Goal: Task Accomplishment & Management: Manage account settings

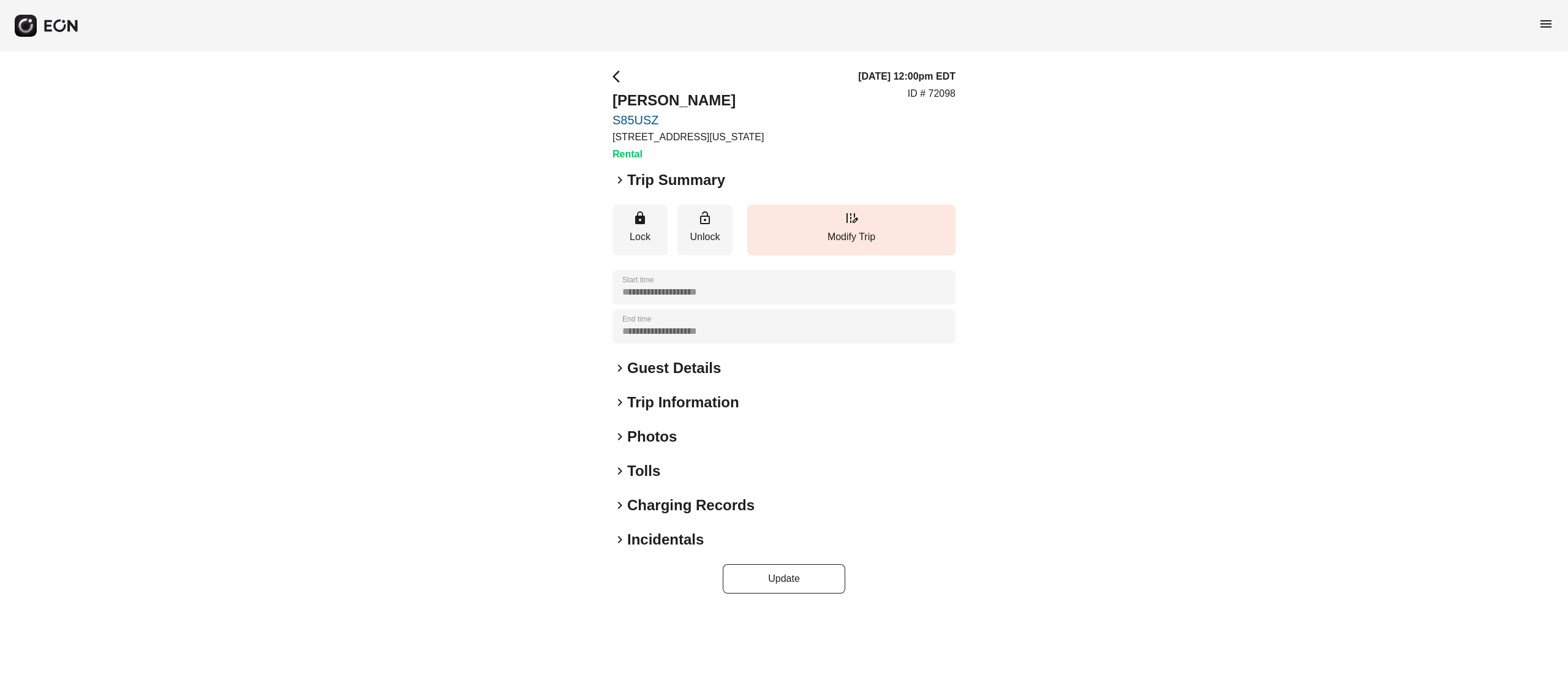
drag, startPoint x: 653, startPoint y: 421, endPoint x: 657, endPoint y: 428, distance: 8.1
click at [653, 421] on div "**********" at bounding box center [784, 331] width 343 height 524
click at [660, 434] on h2 "Photos" at bounding box center [652, 436] width 49 height 20
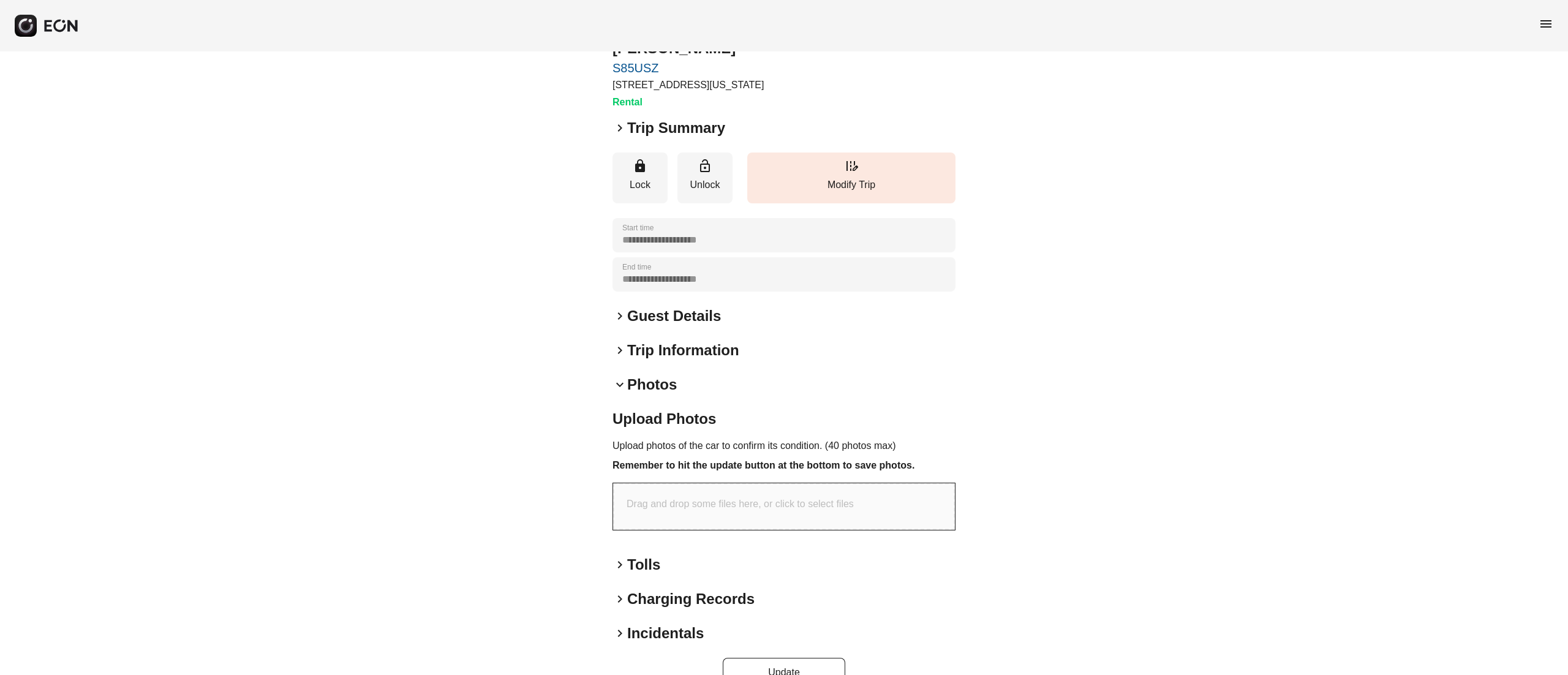
scroll to position [81, 0]
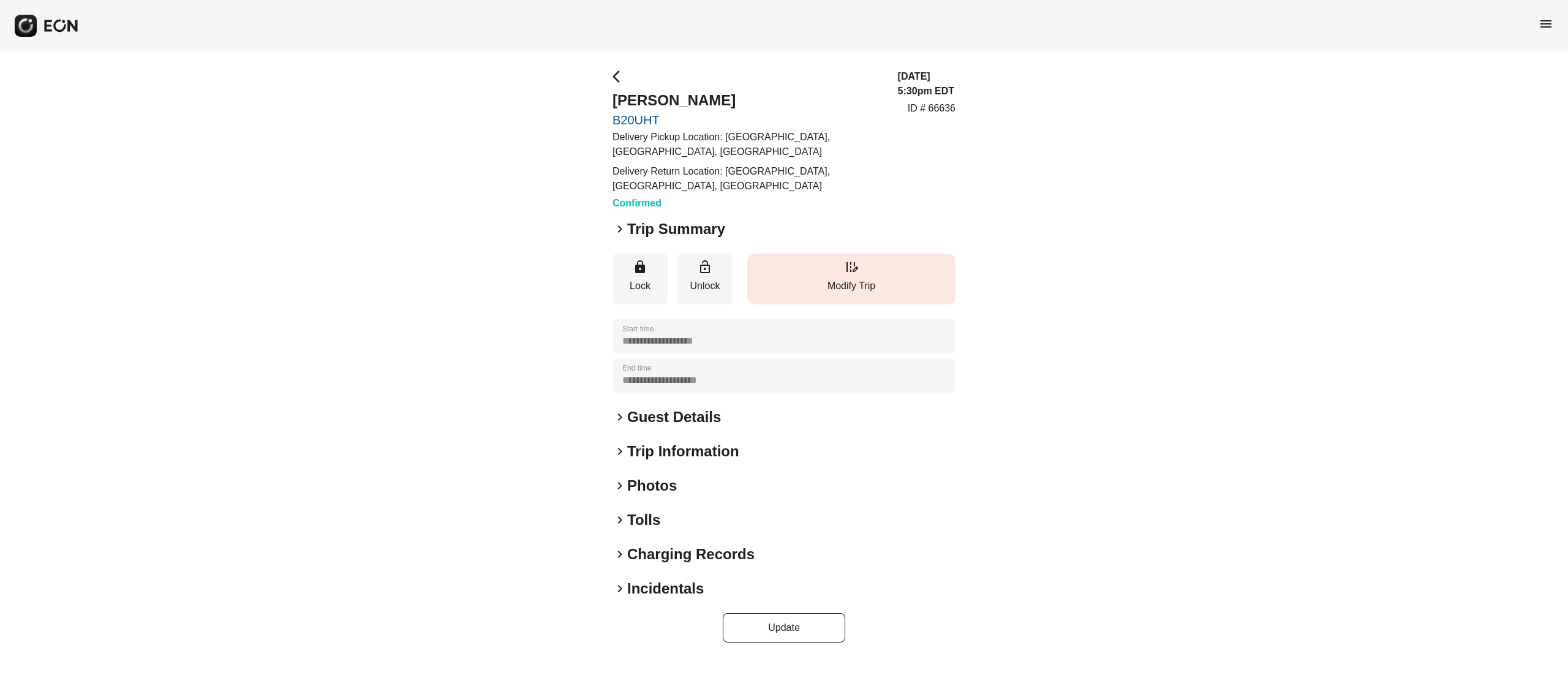
click at [809, 294] on button "edit_road Modify Trip" at bounding box center [852, 278] width 208 height 51
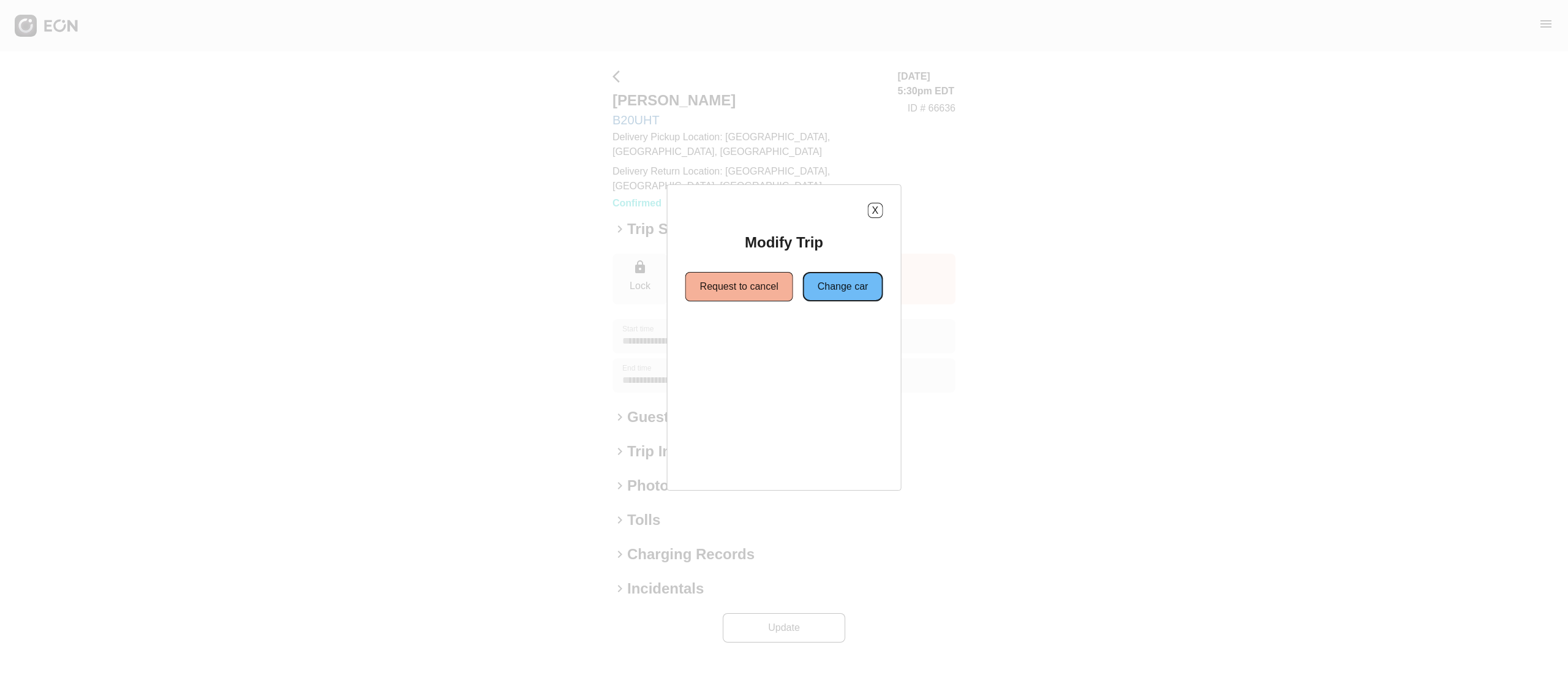
click at [867, 285] on button "Change car" at bounding box center [843, 286] width 80 height 30
click at [735, 332] on button "Same location" at bounding box center [729, 331] width 91 height 30
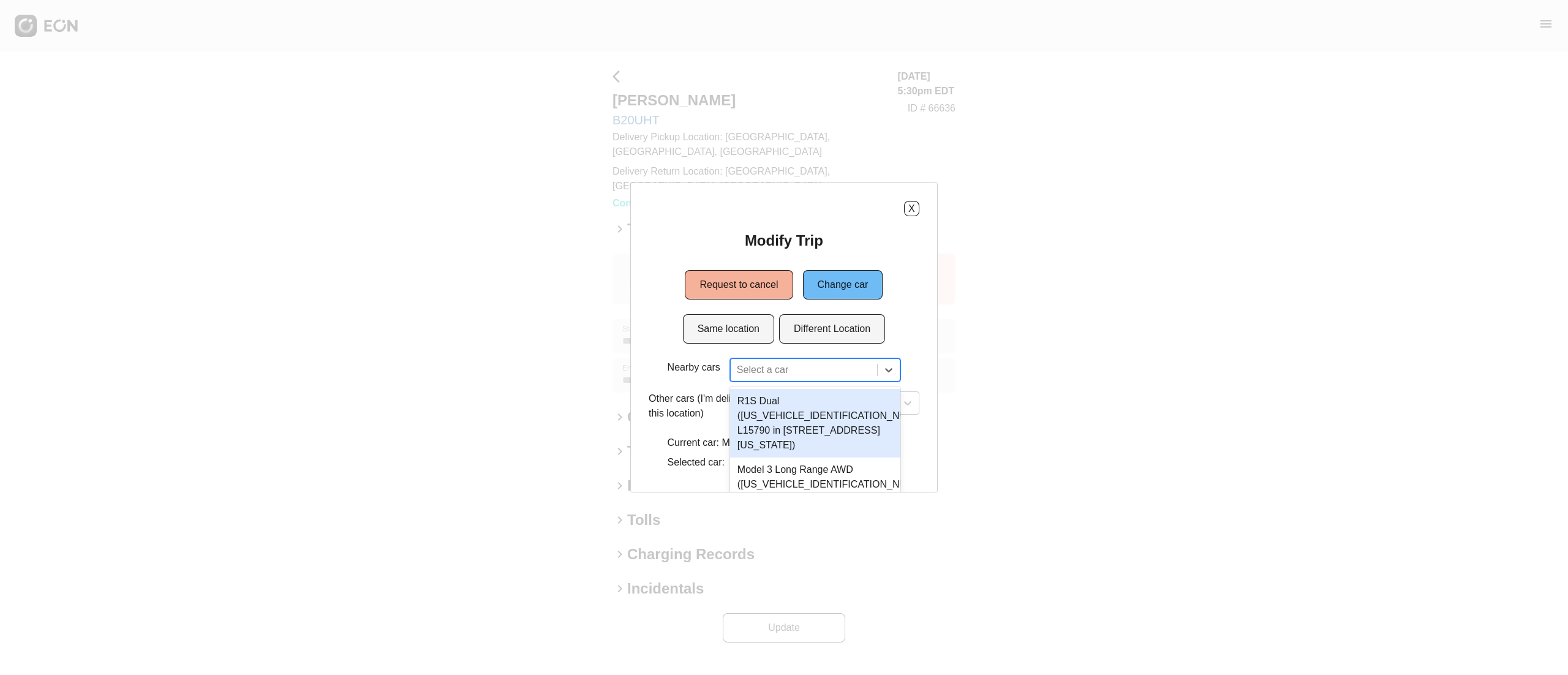
click at [768, 362] on div "Nearby cars 2 results available. Use Up and Down to choose options, press Enter…" at bounding box center [784, 416] width 271 height 116
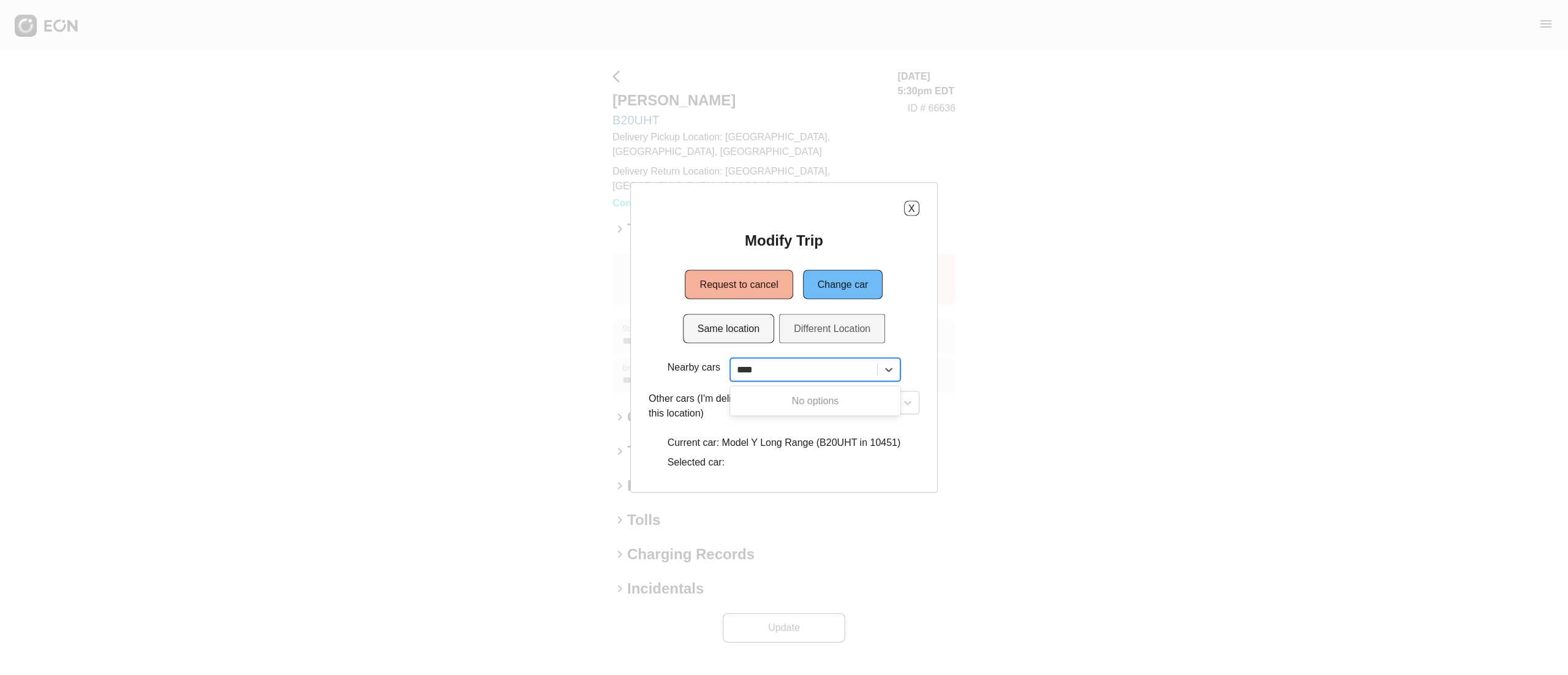
type input "****"
drag, startPoint x: 794, startPoint y: 325, endPoint x: 801, endPoint y: 324, distance: 7.1
click at [801, 324] on button "Different Location" at bounding box center [832, 329] width 106 height 30
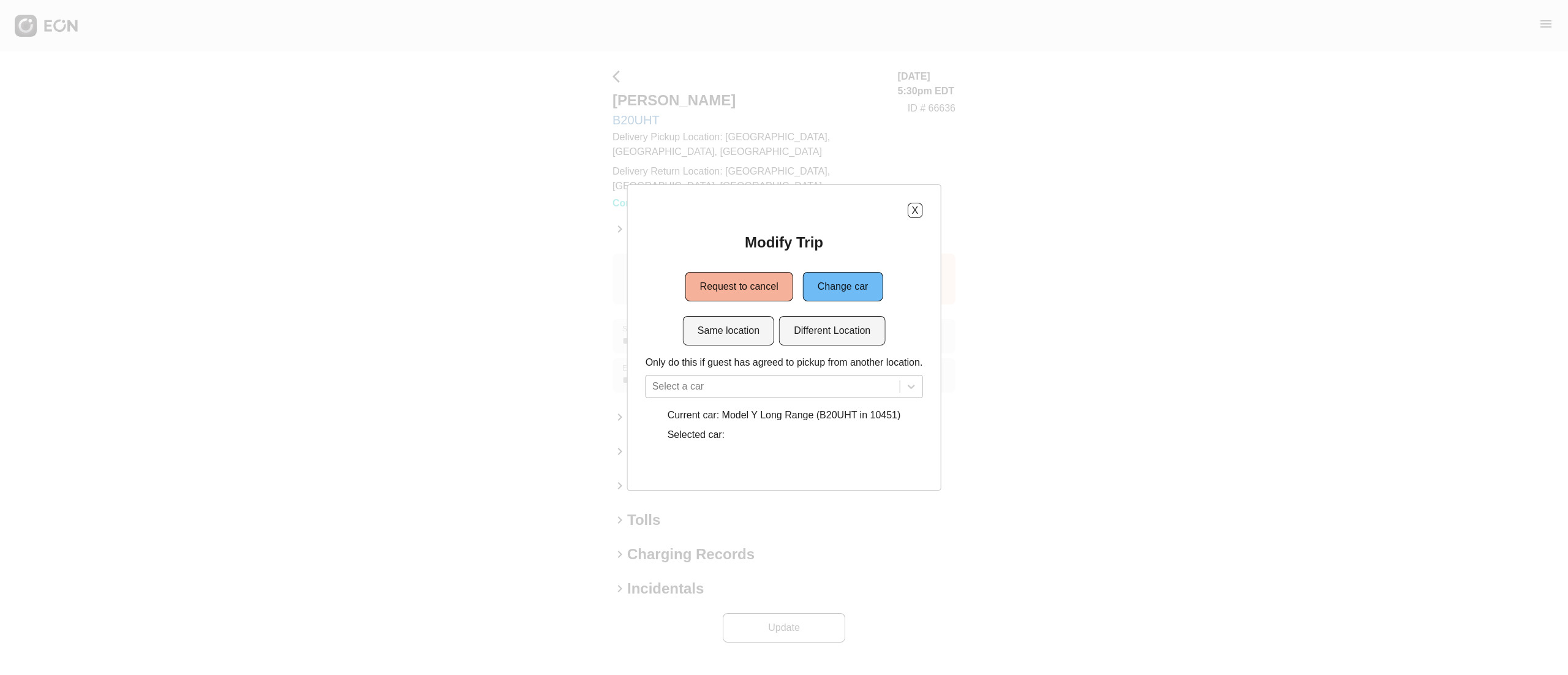
click at [831, 378] on div "Select a car" at bounding box center [784, 386] width 278 height 23
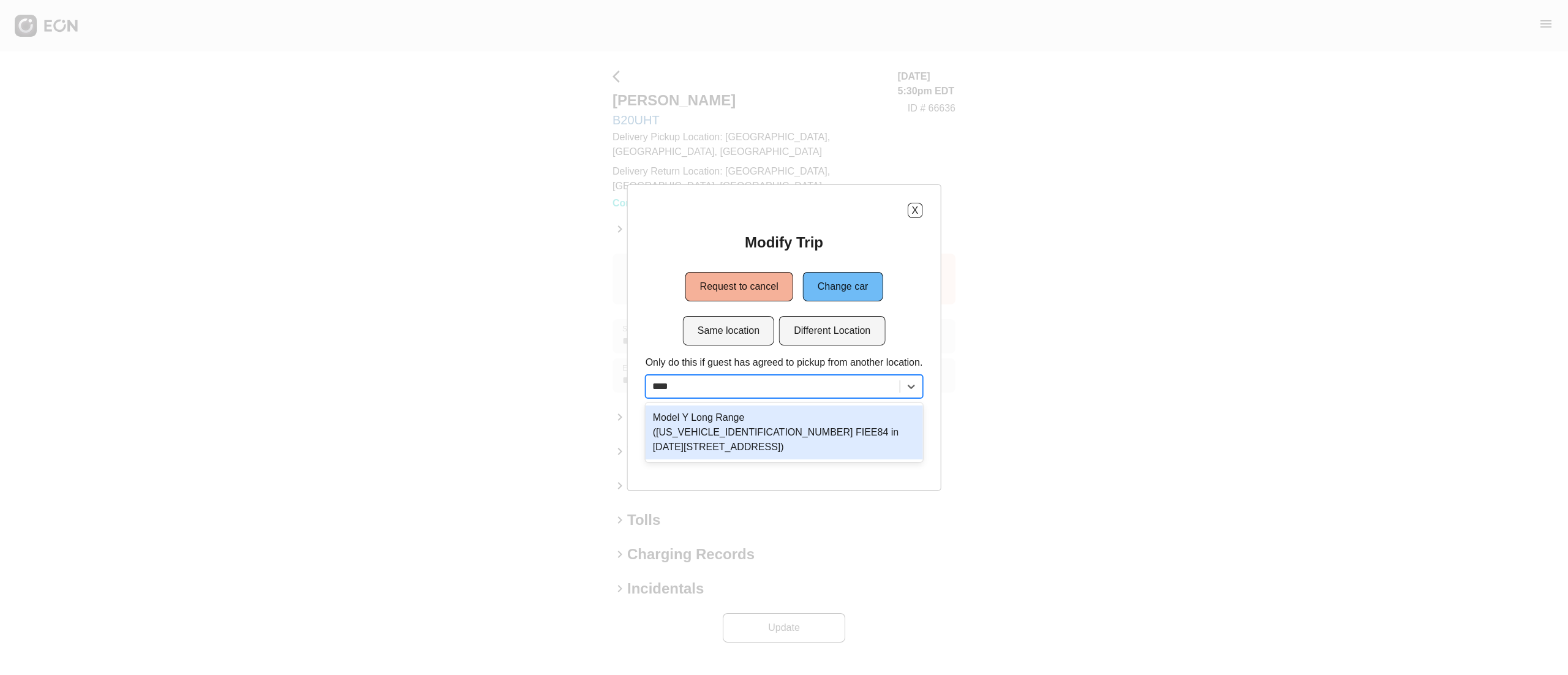
type input "****"
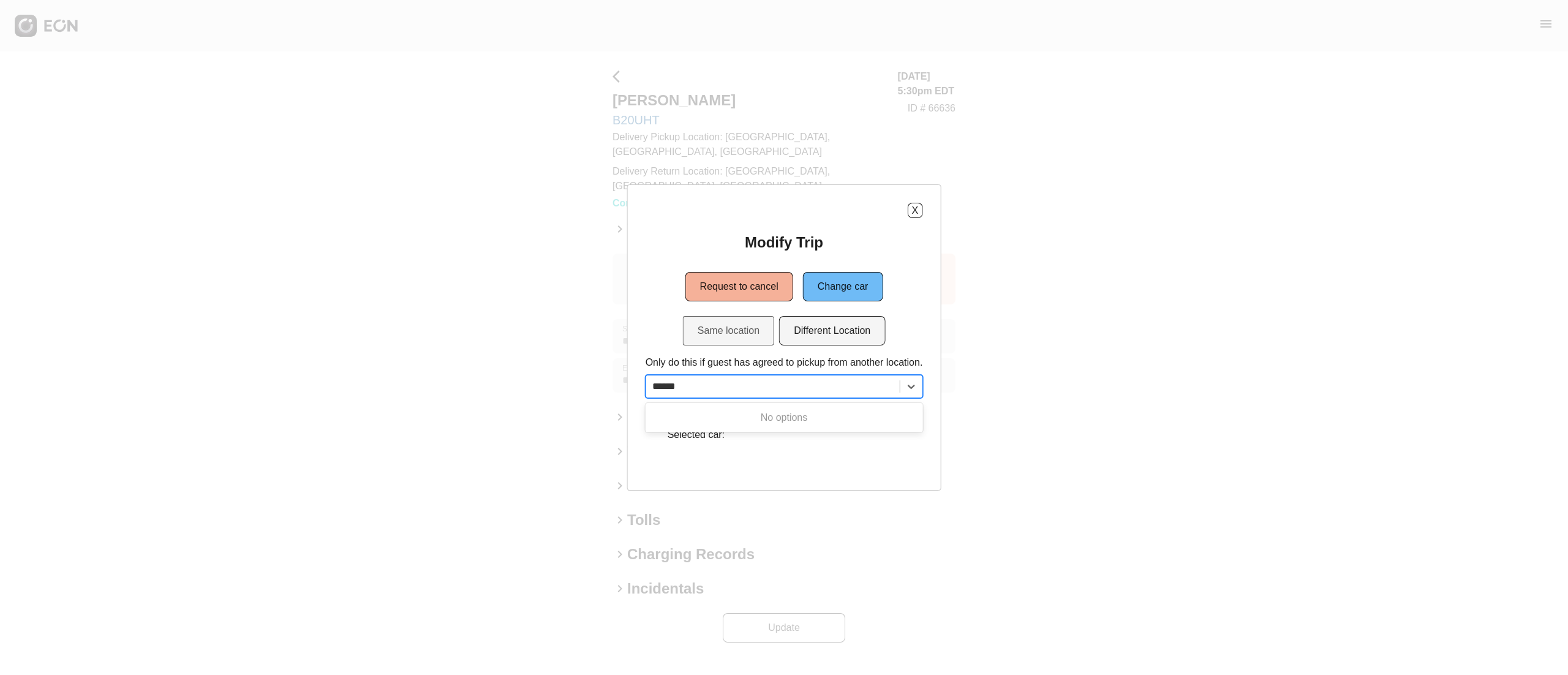
type input "******"
click at [755, 332] on button "Same location" at bounding box center [729, 331] width 91 height 30
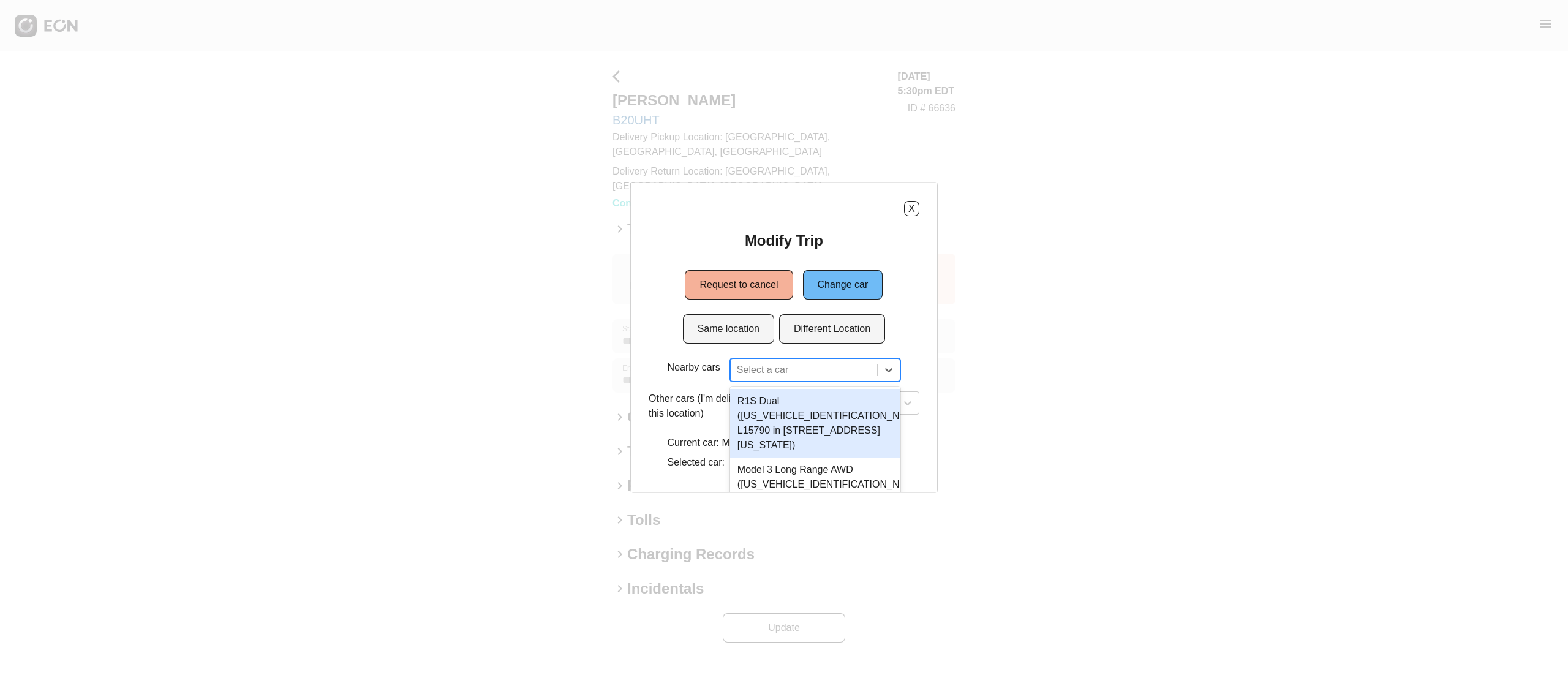
click at [780, 368] on div "2 results available. Use Up and Down to choose options, press Enter to select t…" at bounding box center [815, 370] width 170 height 23
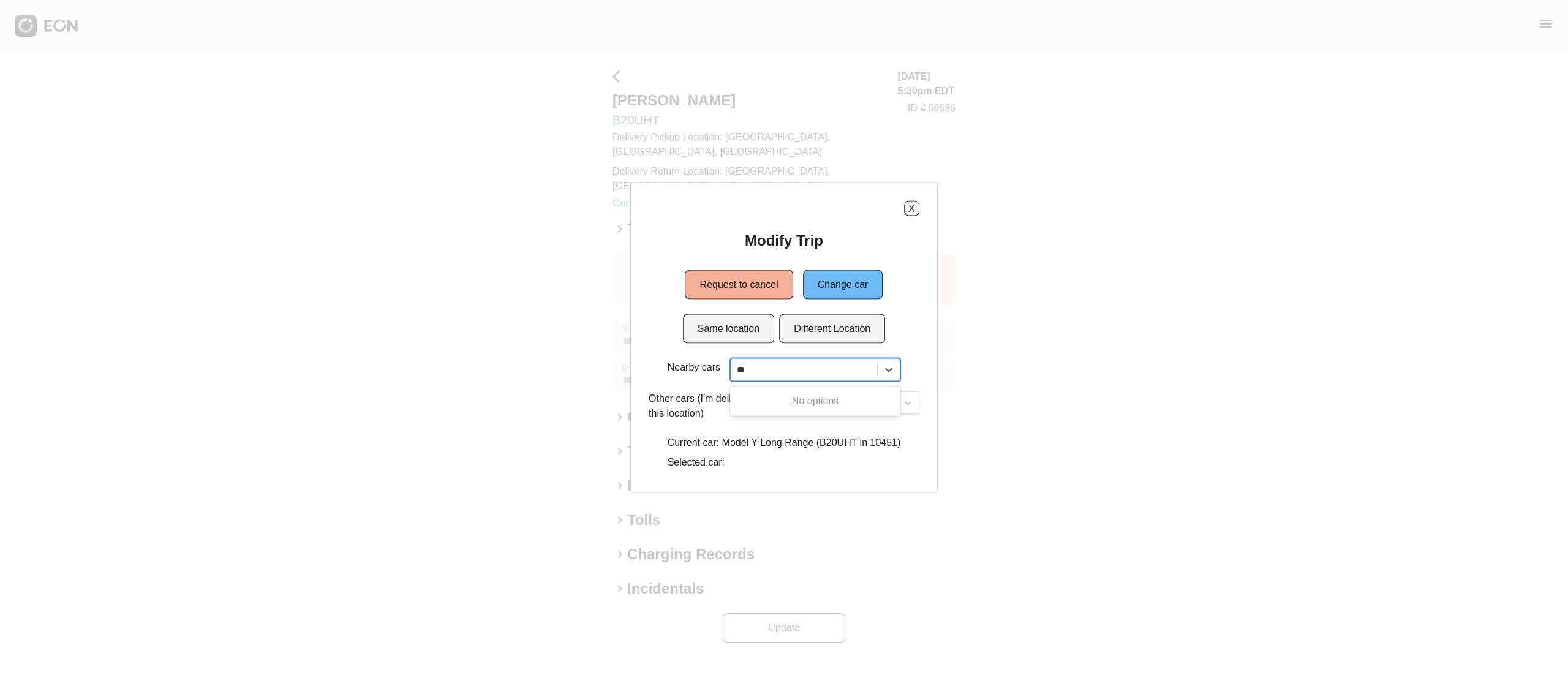
type input "*"
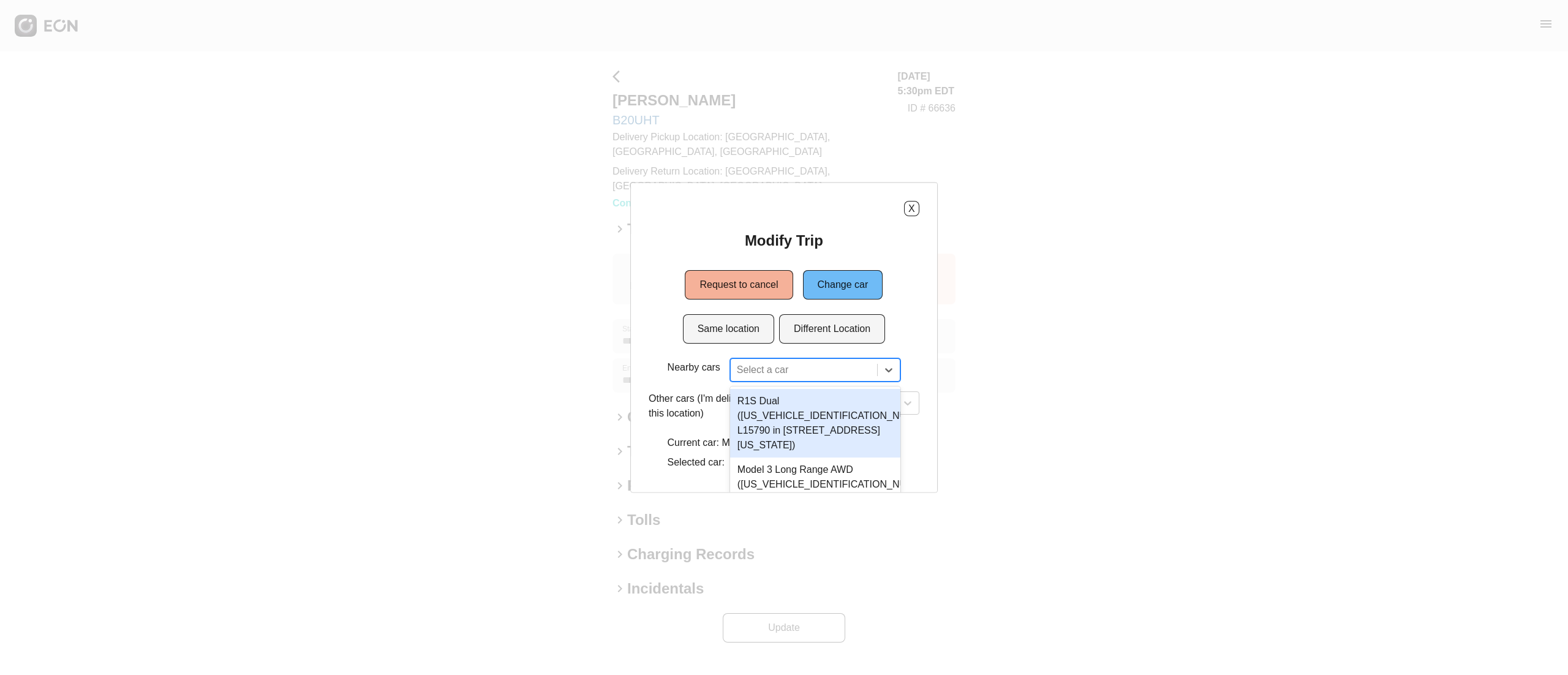
click at [554, 126] on div "X Modify Trip Request to cancel Change car Same location Different Location Nea…" at bounding box center [784, 337] width 1568 height 675
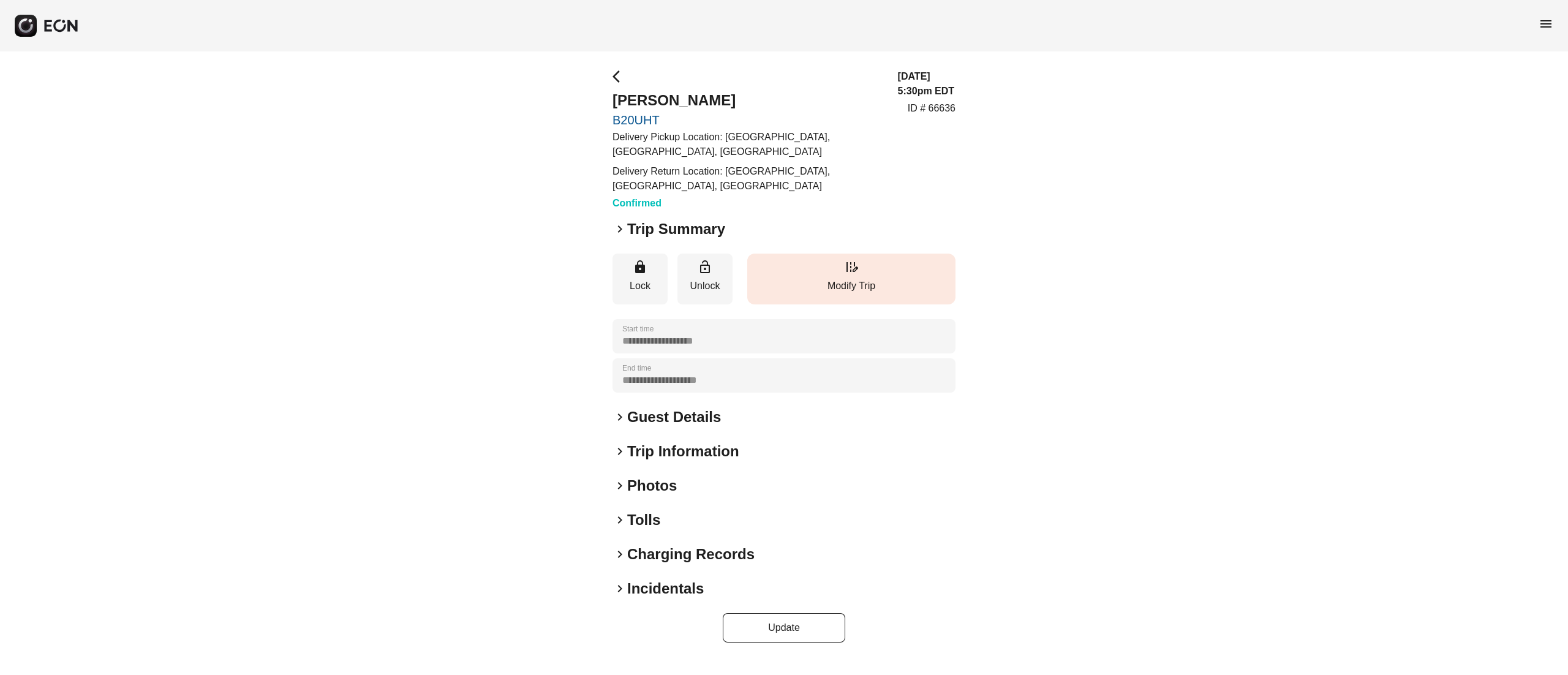
click at [865, 274] on button "edit_road Modify Trip" at bounding box center [852, 278] width 208 height 51
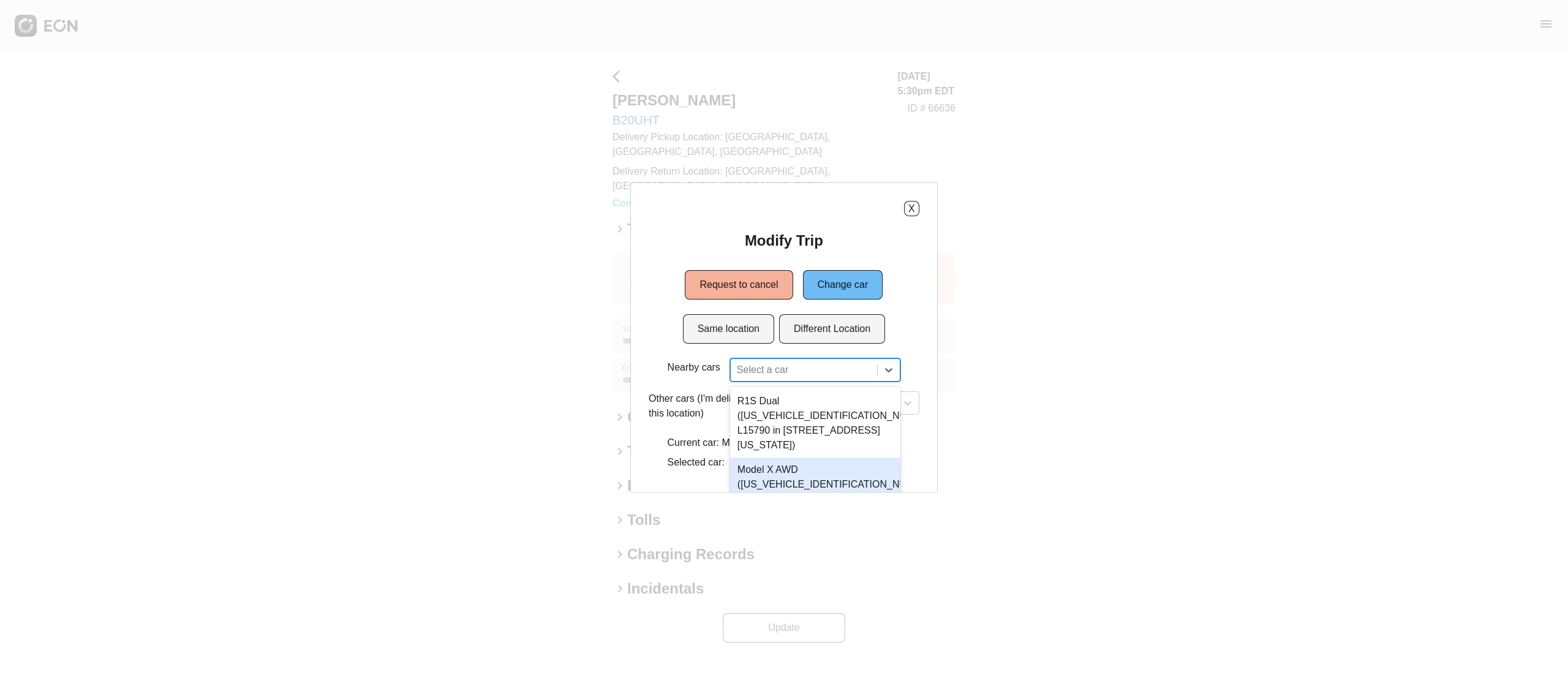
scroll to position [78, 0]
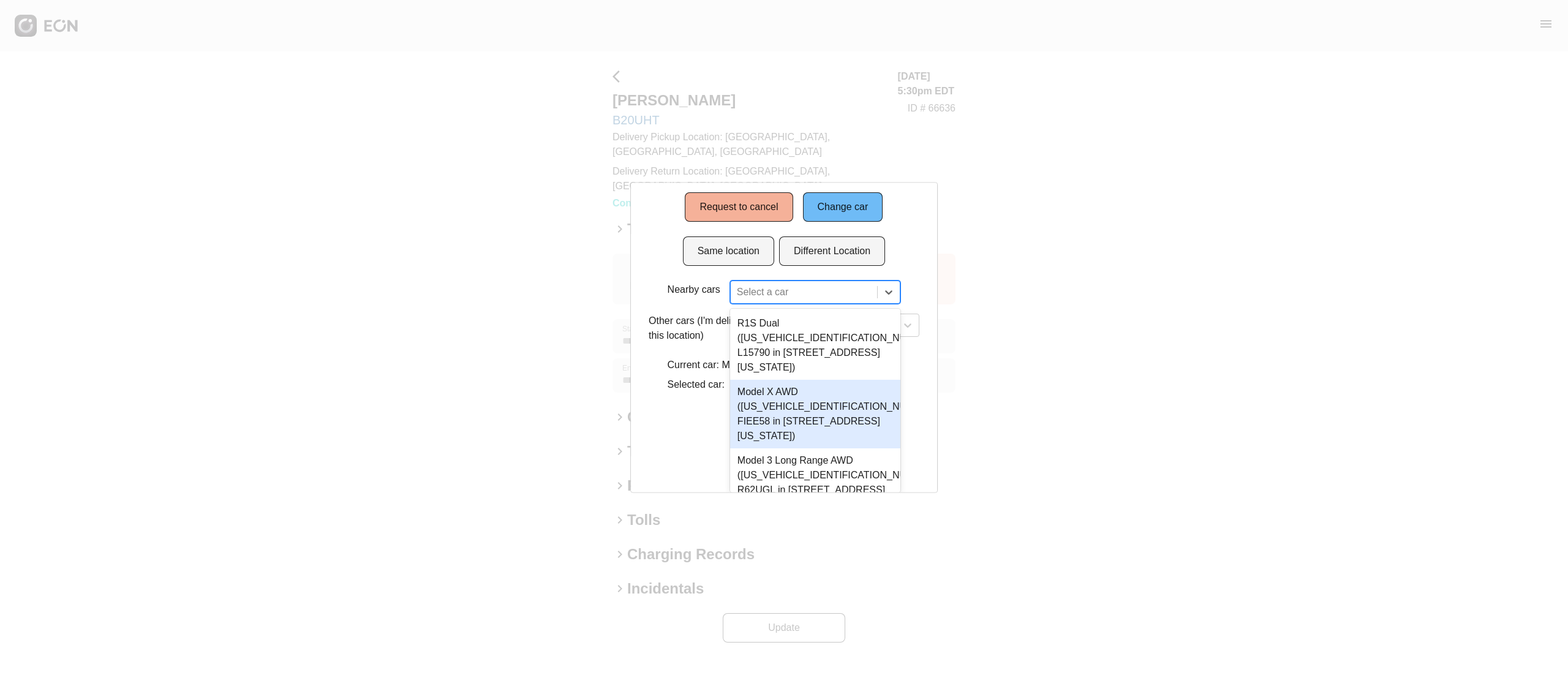
click at [782, 304] on div "3 results available. Use Up and Down to choose options, press Enter to select t…" at bounding box center [815, 292] width 170 height 23
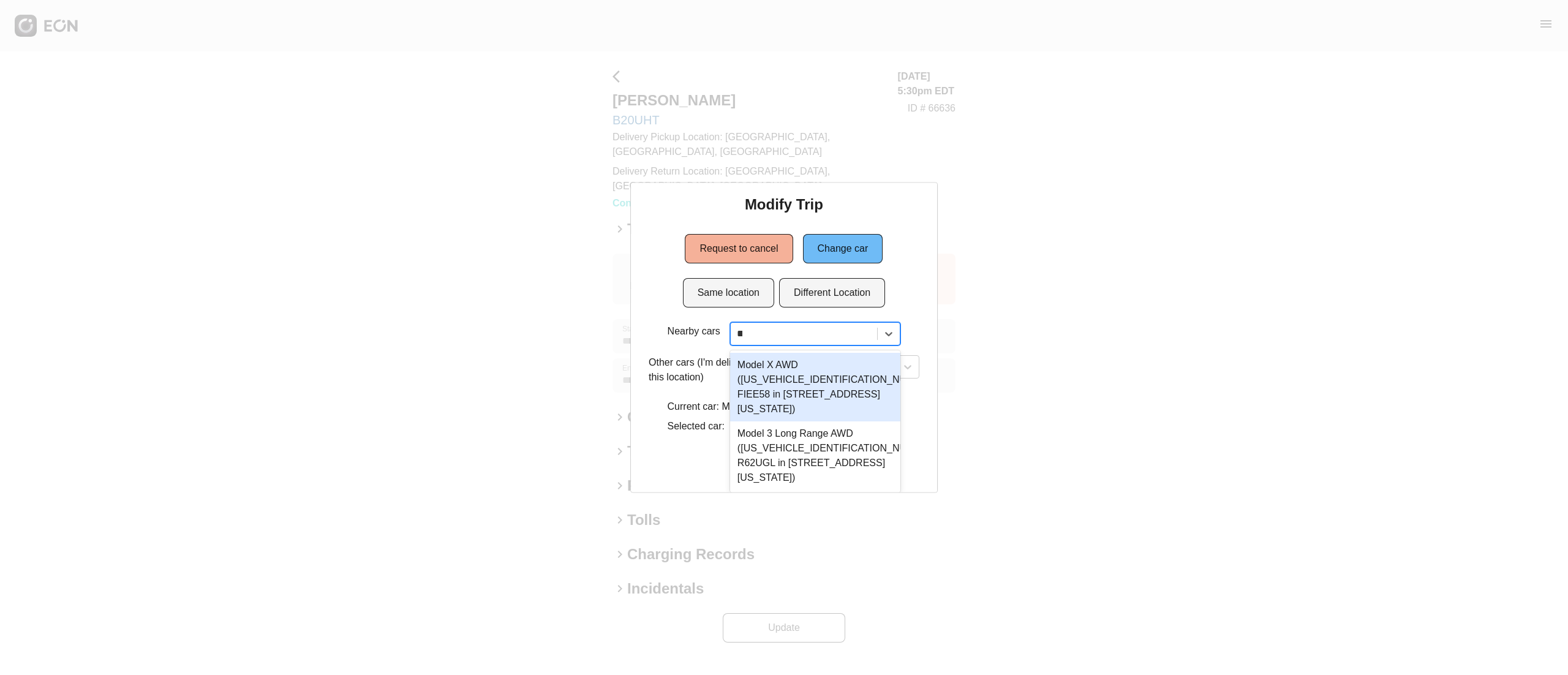
scroll to position [0, 0]
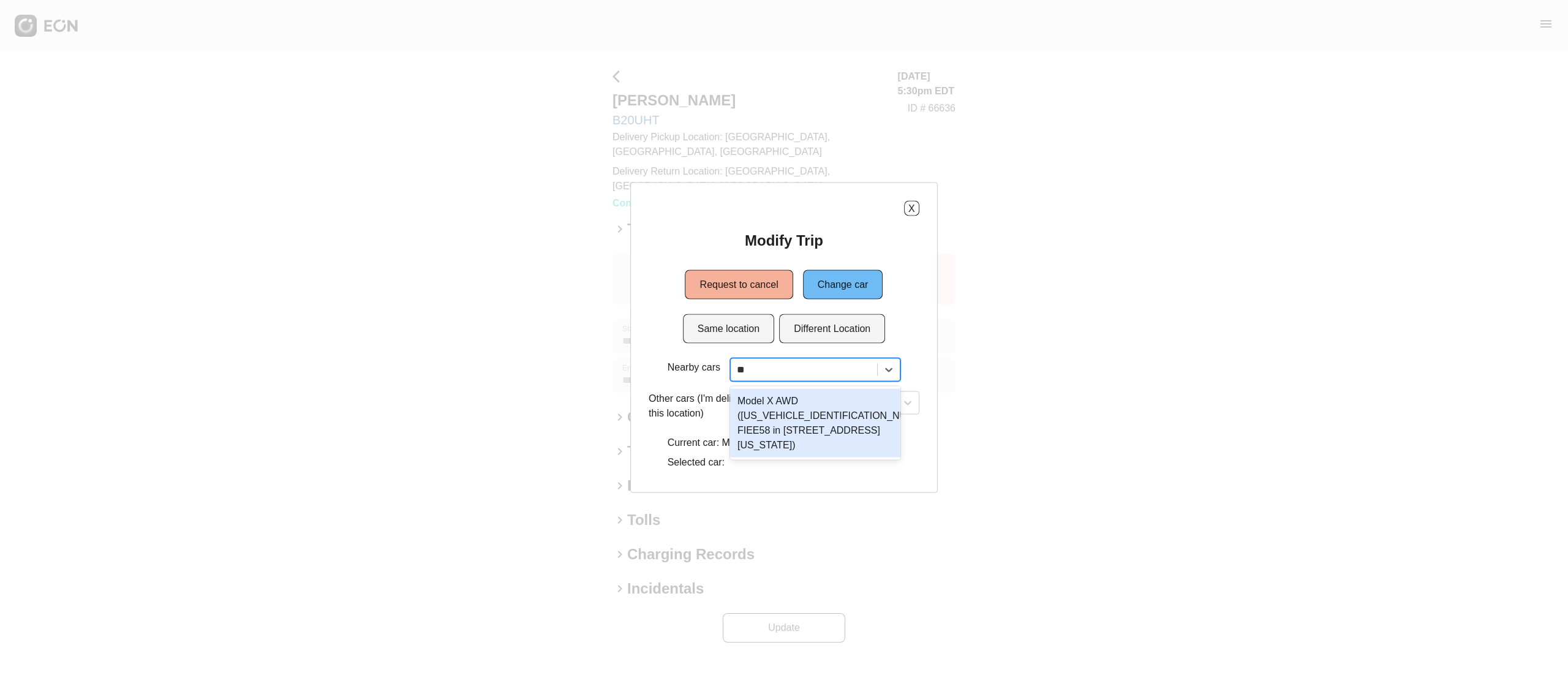
type input "***"
click at [837, 452] on div "Model X AWD (7SAXCDE51NF341887 FIEE58 in 610 Exterior Street, The Bronx, New Yo…" at bounding box center [815, 424] width 170 height 69
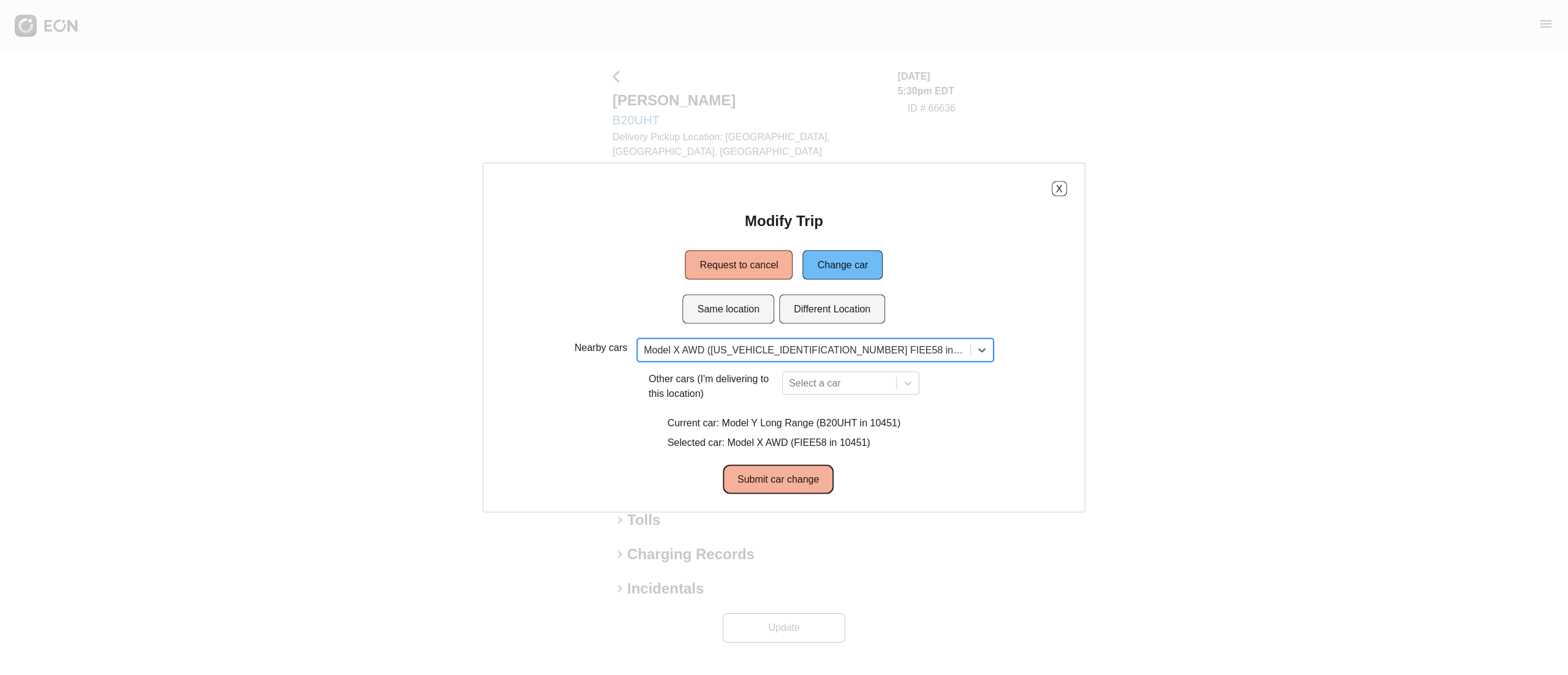
click at [814, 480] on button "Submit car change" at bounding box center [778, 480] width 111 height 30
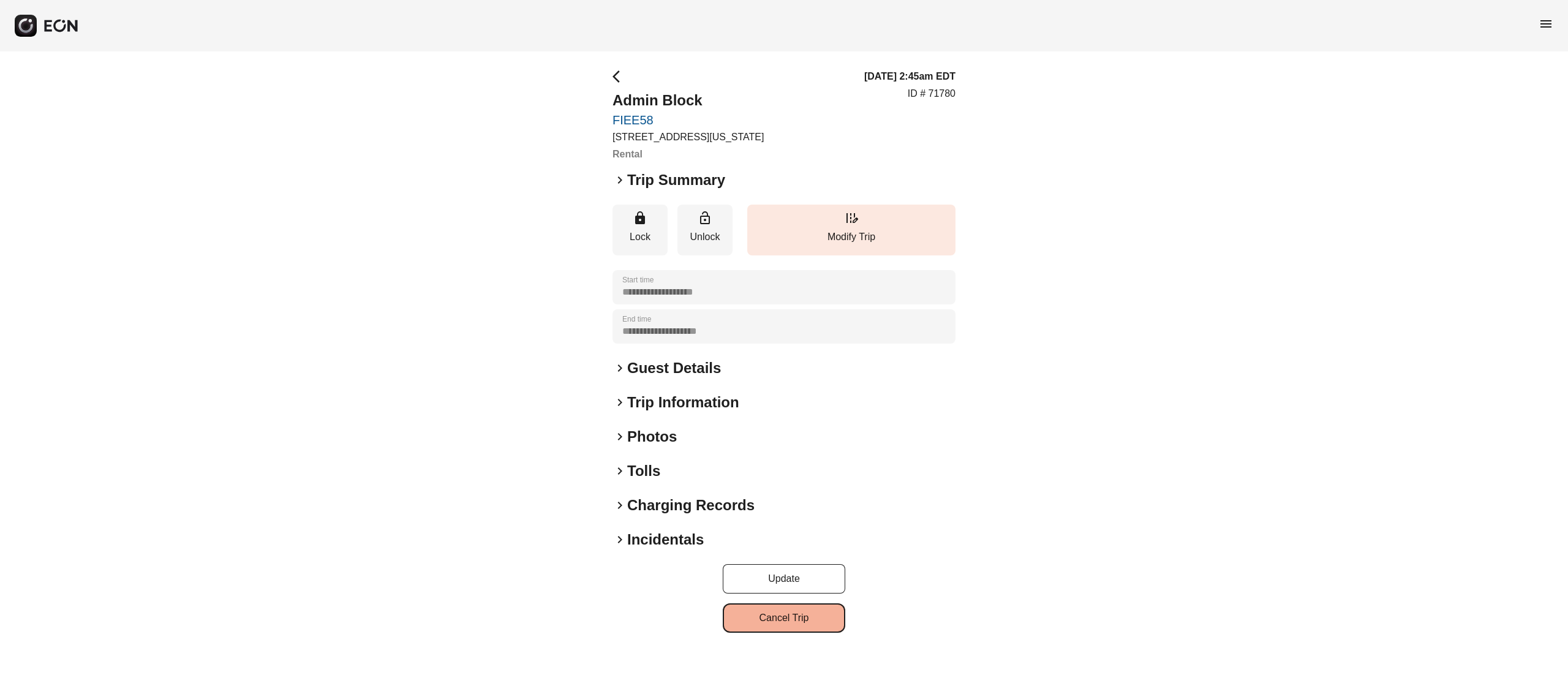
click at [772, 616] on button "Cancel Trip" at bounding box center [783, 618] width 122 height 30
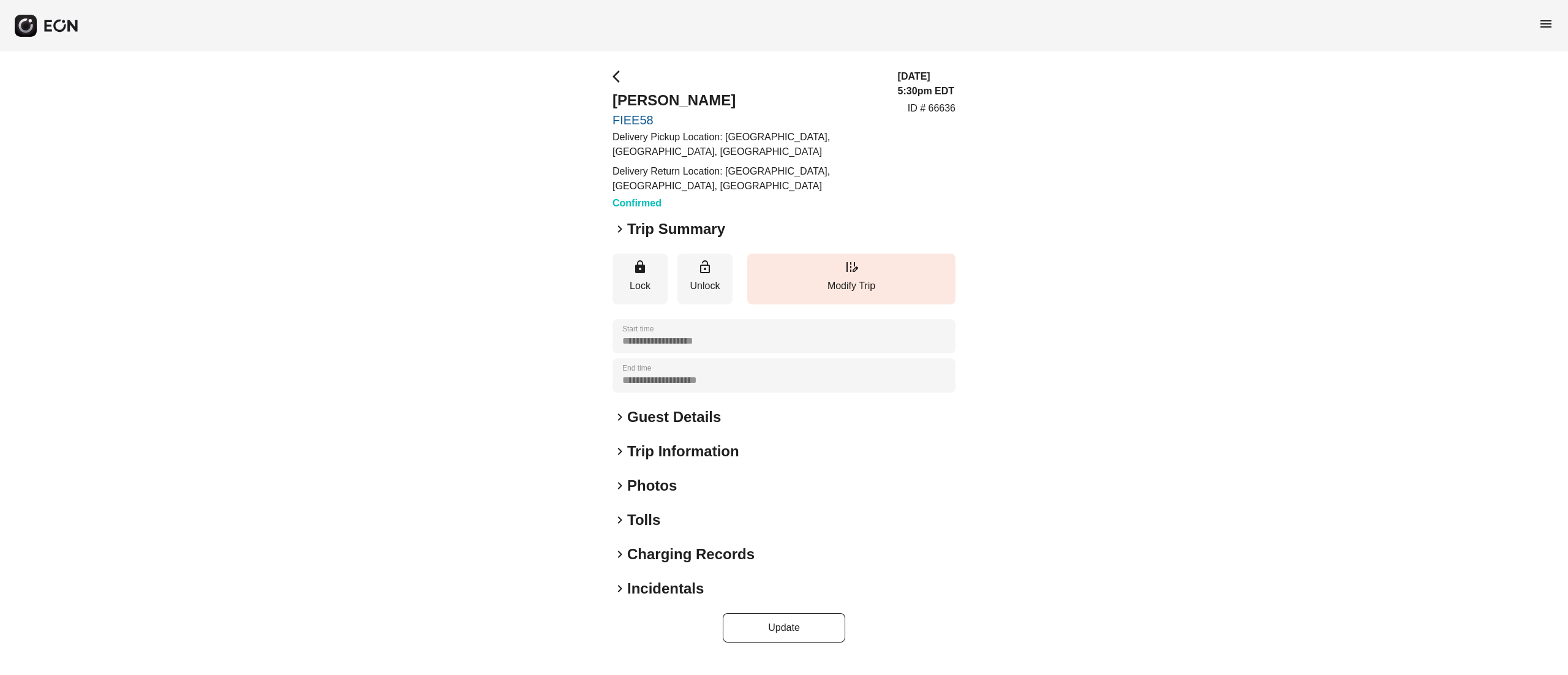
click at [681, 459] on h2 "Trip Information" at bounding box center [683, 451] width 112 height 20
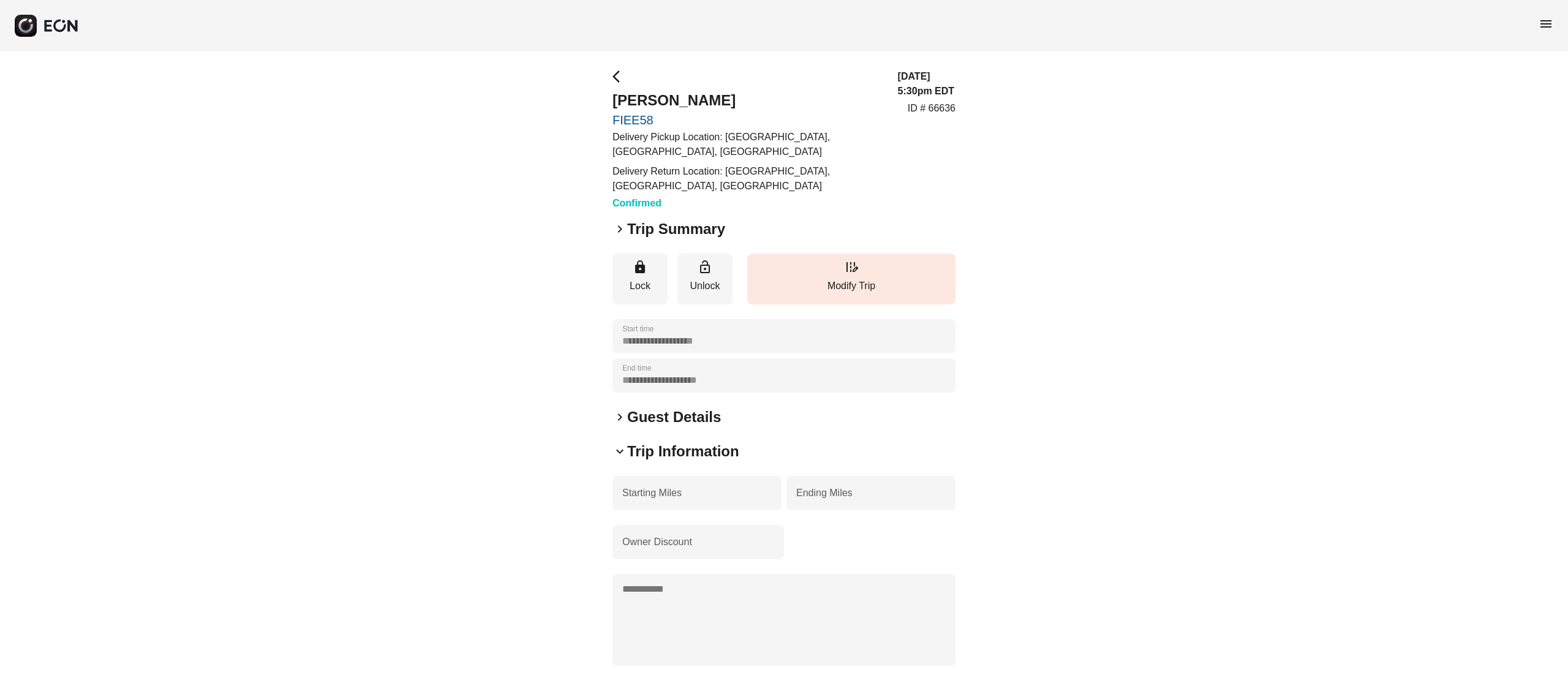
click at [670, 425] on h2 "Guest Details" at bounding box center [674, 417] width 94 height 20
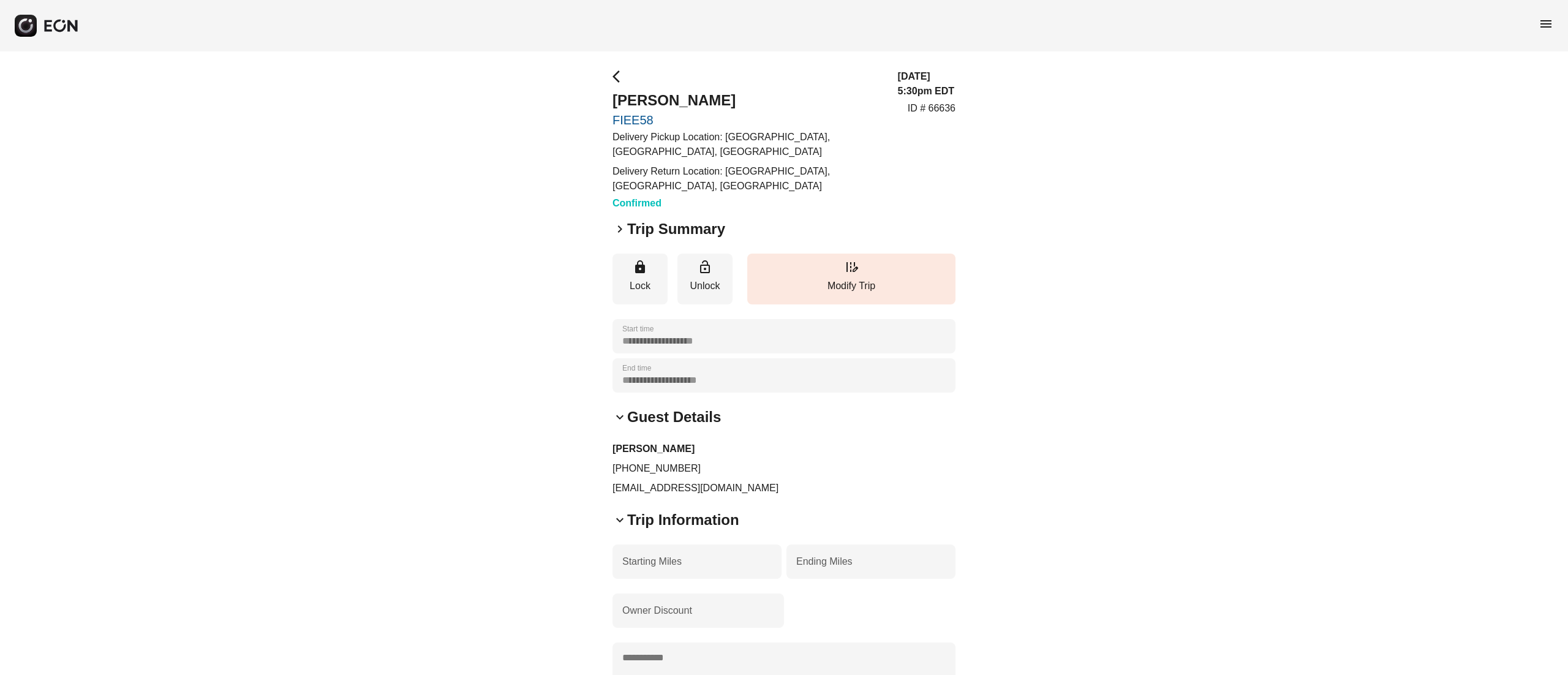
click at [656, 472] on p "[PHONE_NUMBER]" at bounding box center [784, 468] width 343 height 15
click at [656, 472] on p "+17132592712" at bounding box center [784, 468] width 343 height 15
copy p "+17132592712"
click at [662, 99] on h2 "Cristina Gracia" at bounding box center [748, 100] width 271 height 20
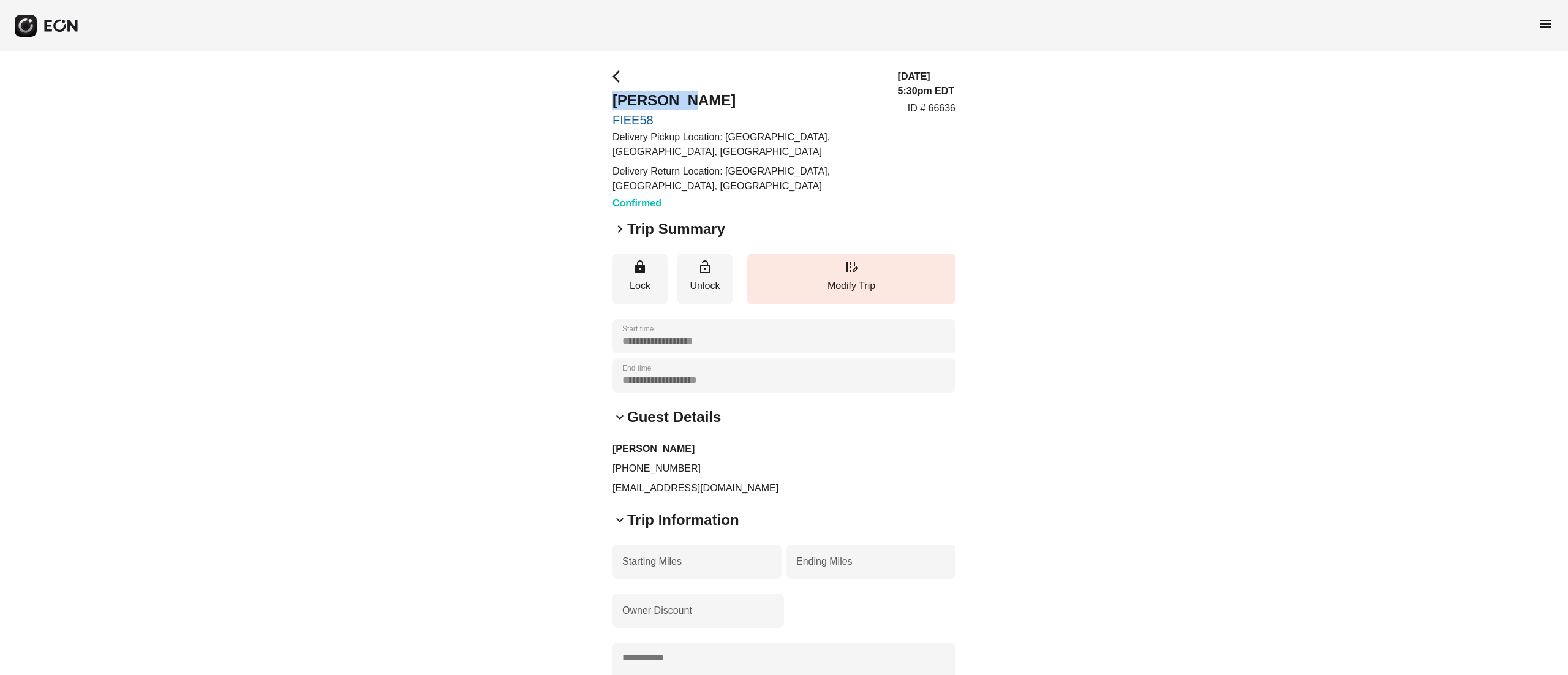
click at [662, 98] on h2 "Cristina Gracia" at bounding box center [748, 100] width 271 height 20
copy h2 "Cristina Gracia"
click at [1010, 110] on div "**********" at bounding box center [784, 492] width 1568 height 882
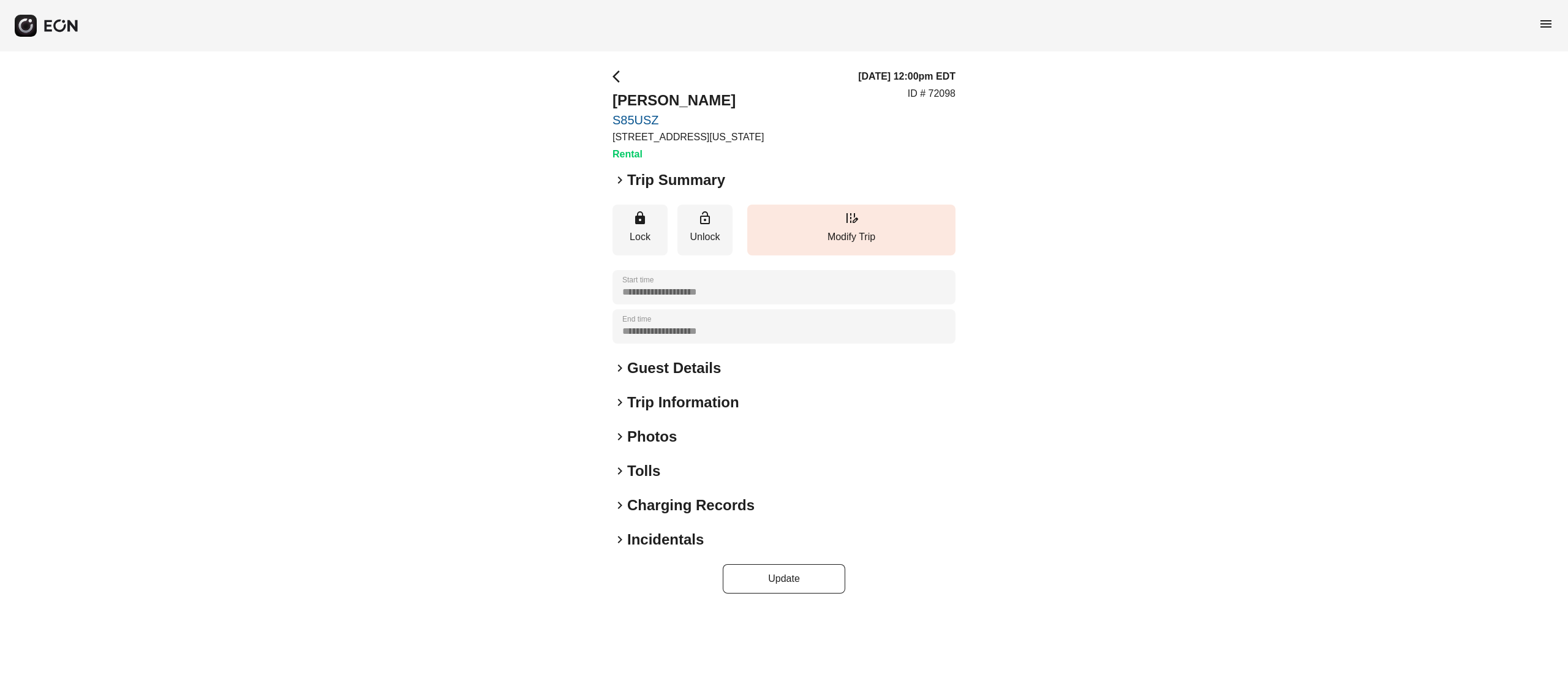
click at [665, 362] on h2 "Guest Details" at bounding box center [674, 368] width 94 height 20
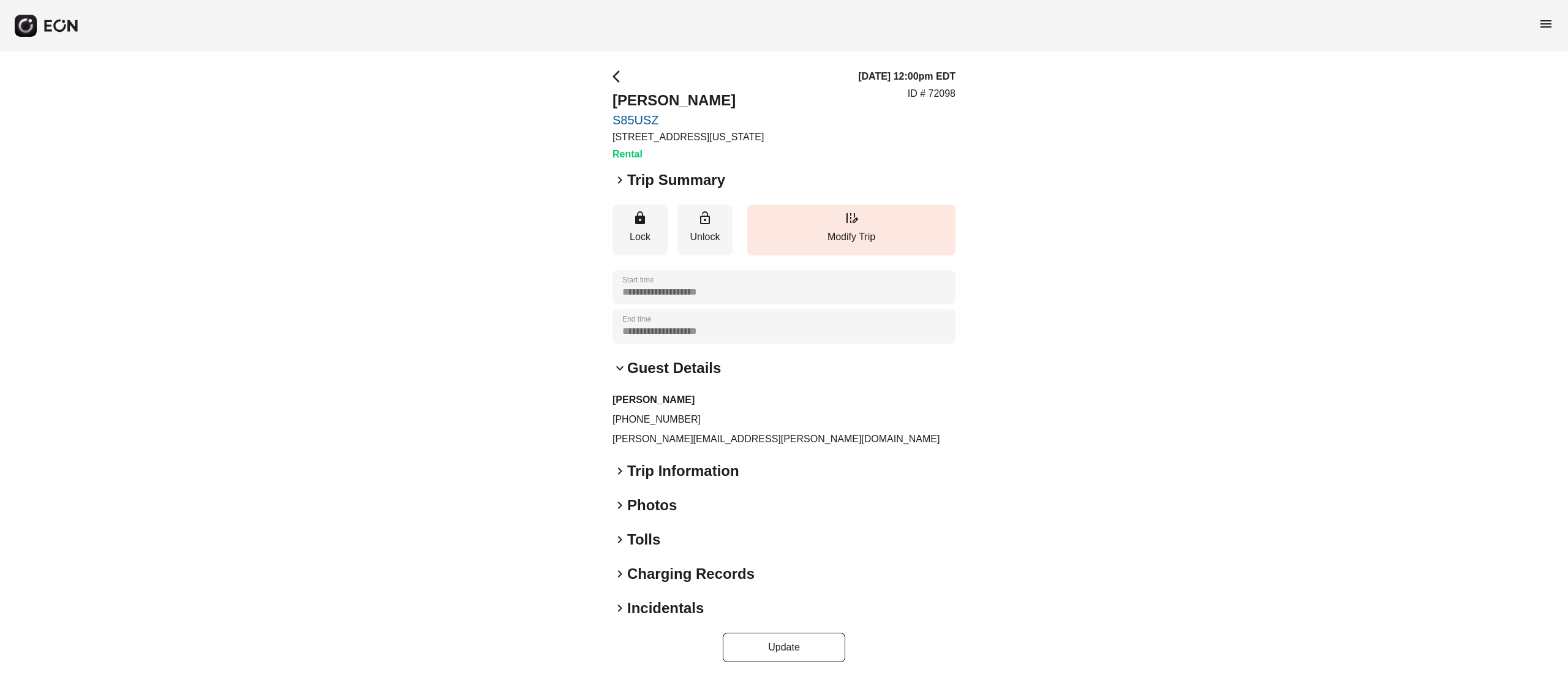
click at [660, 506] on h2 "Photos" at bounding box center [652, 505] width 49 height 20
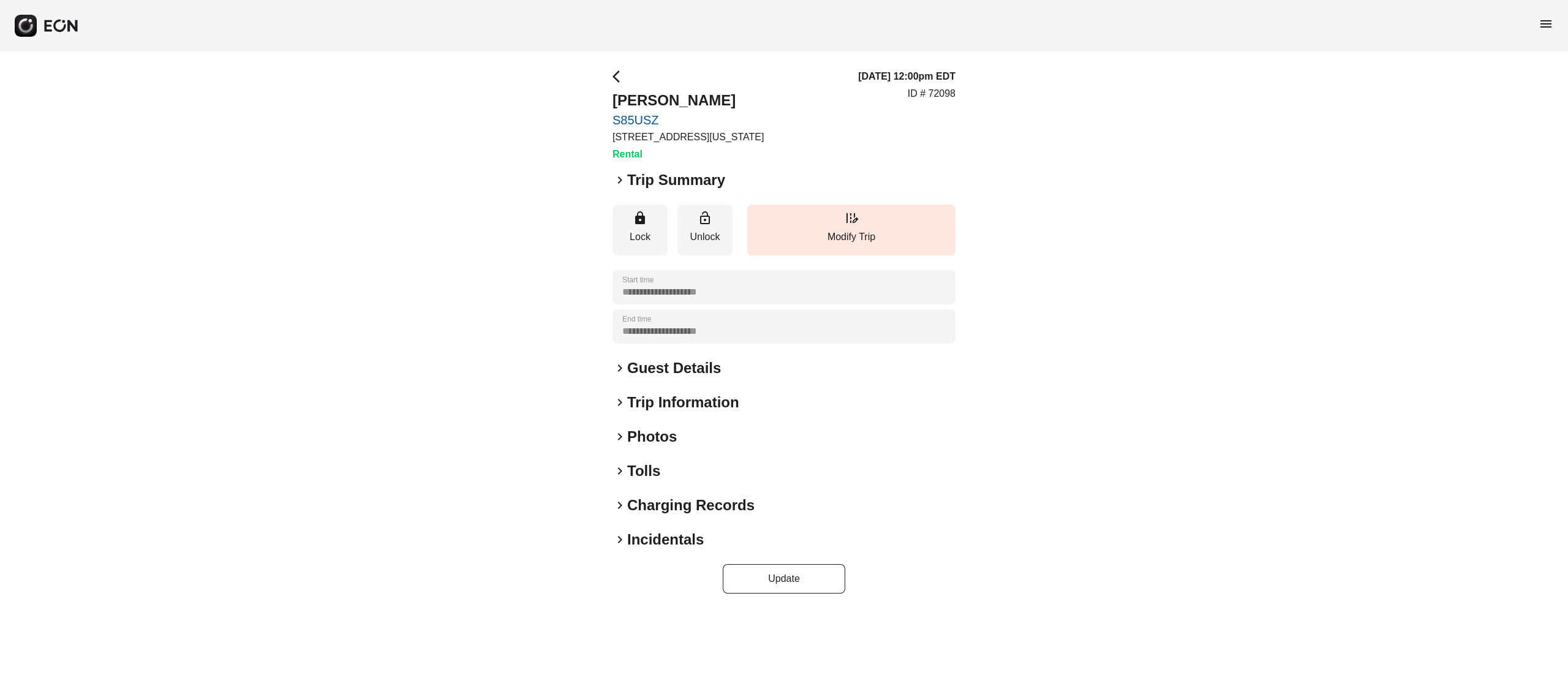
click at [651, 435] on h2 "Photos" at bounding box center [652, 436] width 49 height 20
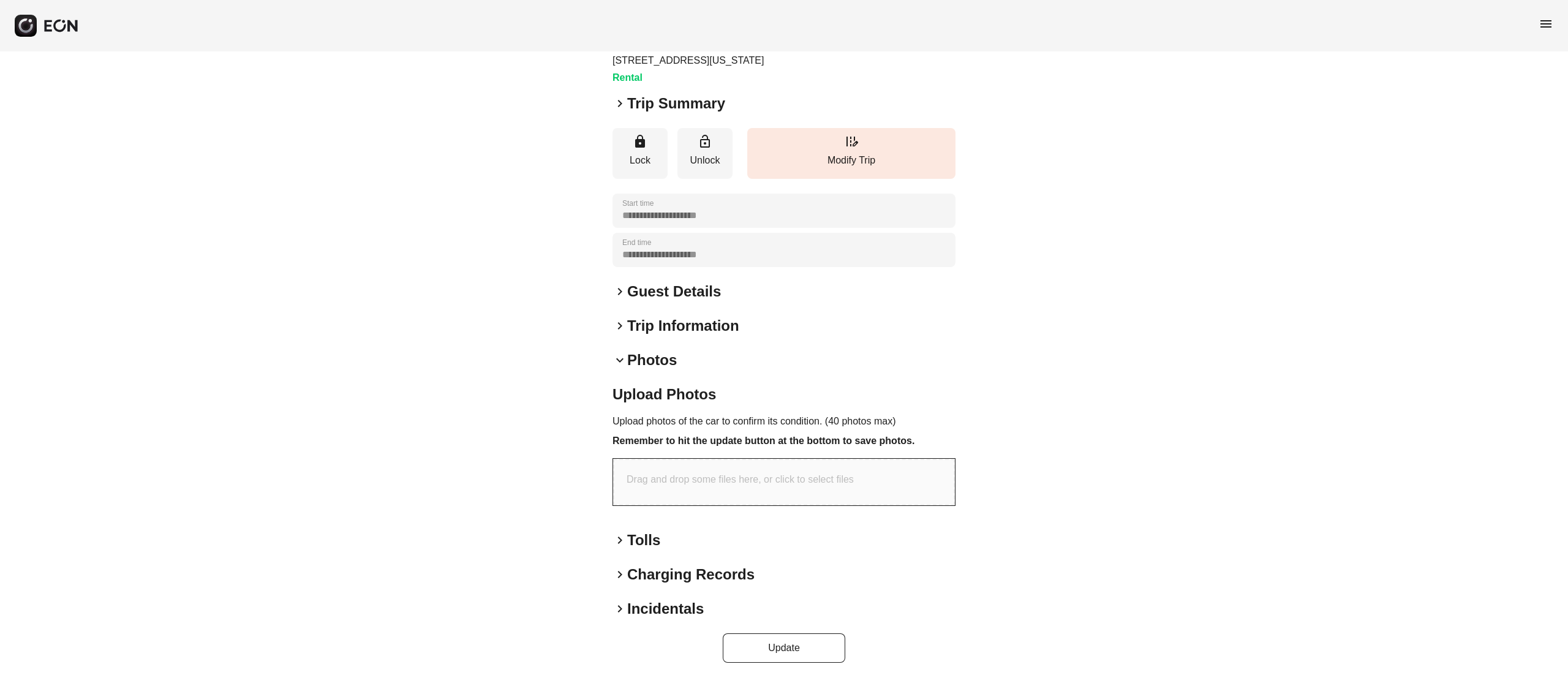
scroll to position [81, 0]
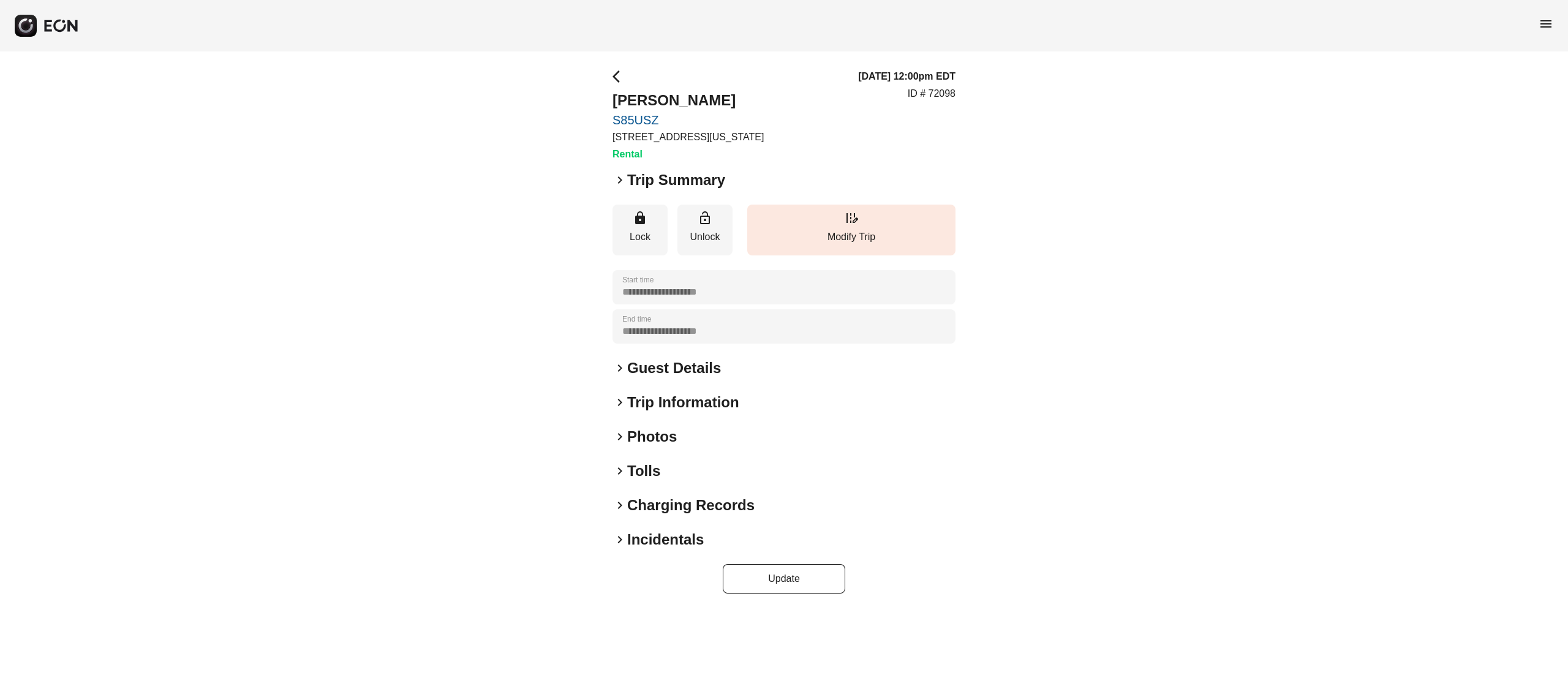
click at [647, 434] on h2 "Photos" at bounding box center [652, 436] width 49 height 20
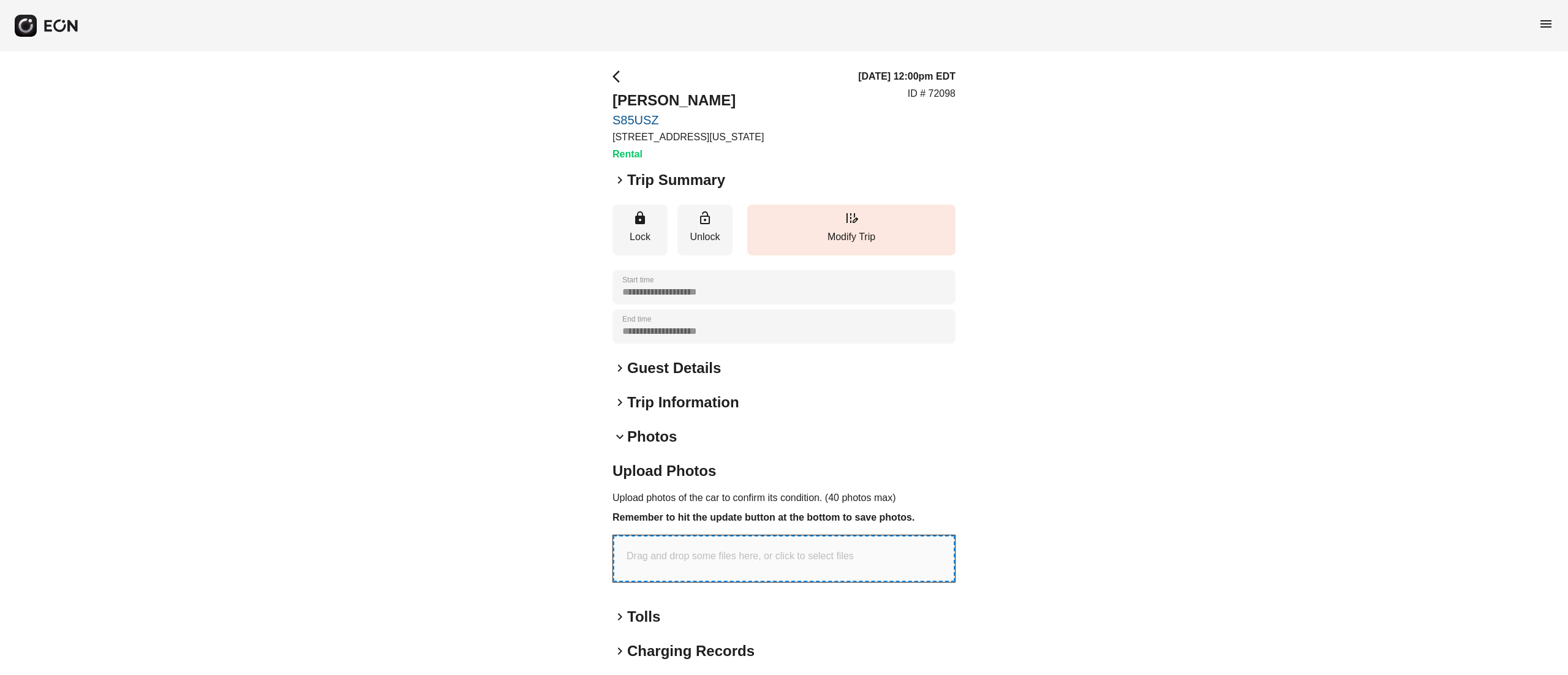
drag, startPoint x: 775, startPoint y: 538, endPoint x: 702, endPoint y: 546, distance: 73.4
click at [702, 546] on div "Drag and drop some files here, or click to select files" at bounding box center [784, 558] width 342 height 47
click at [725, 564] on div "Drag and drop some files here, or click to select files" at bounding box center [784, 558] width 342 height 47
type input "**********"
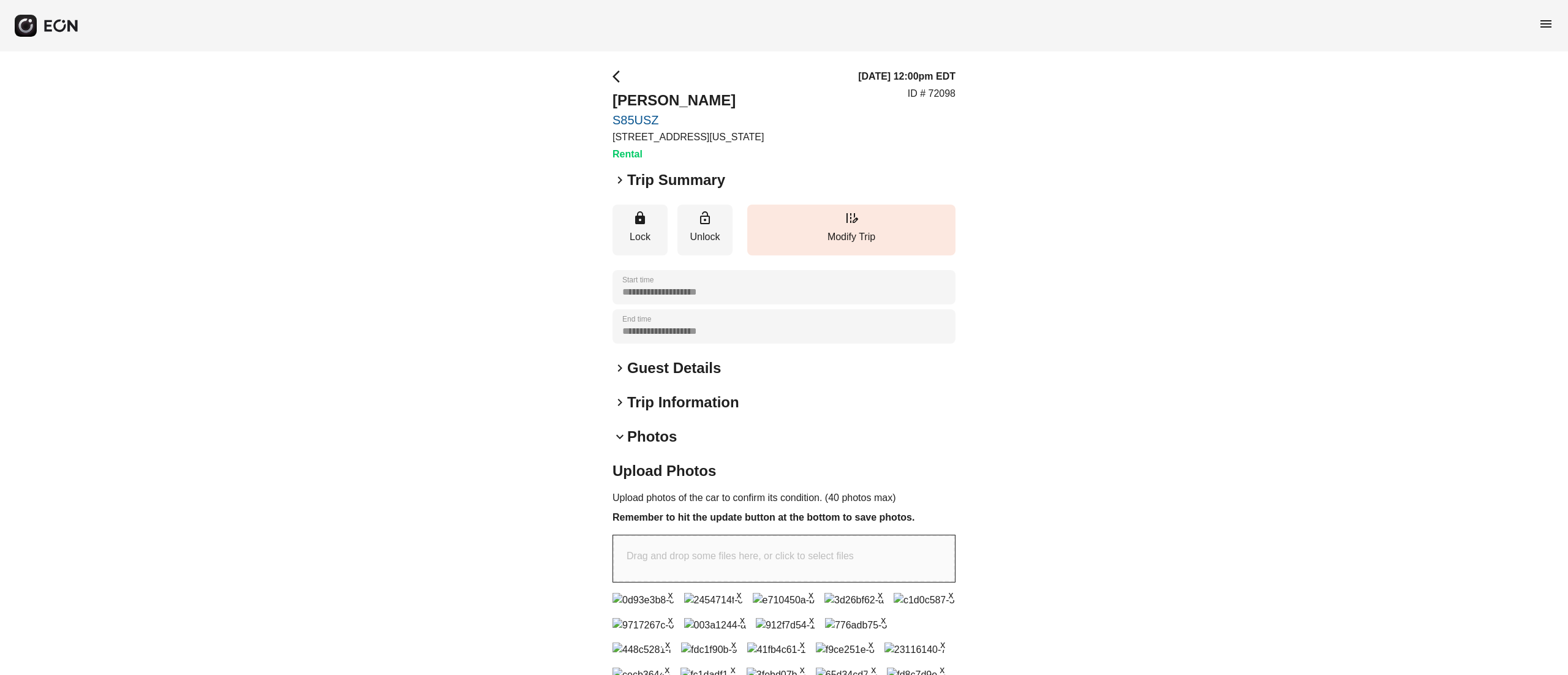
scroll to position [620, 0]
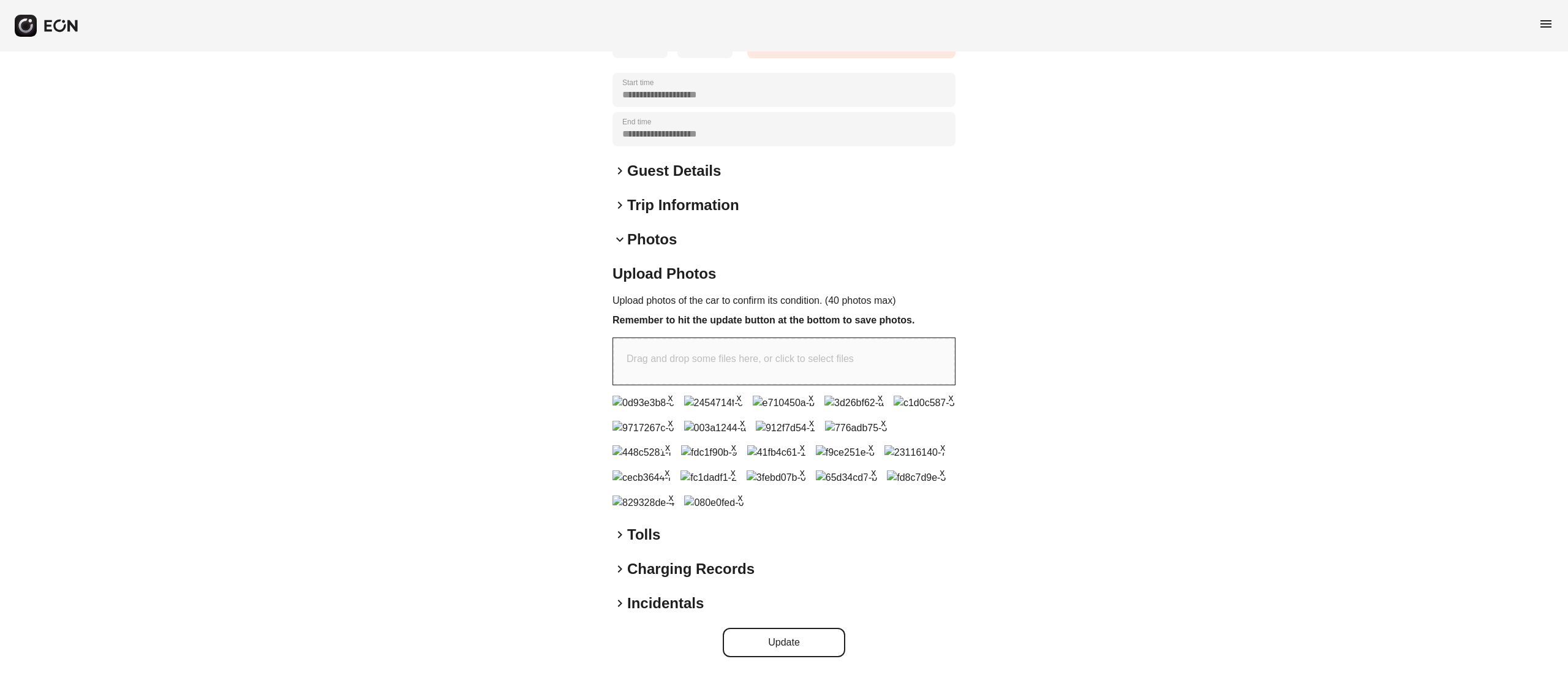
click at [775, 634] on button "Update" at bounding box center [783, 643] width 122 height 30
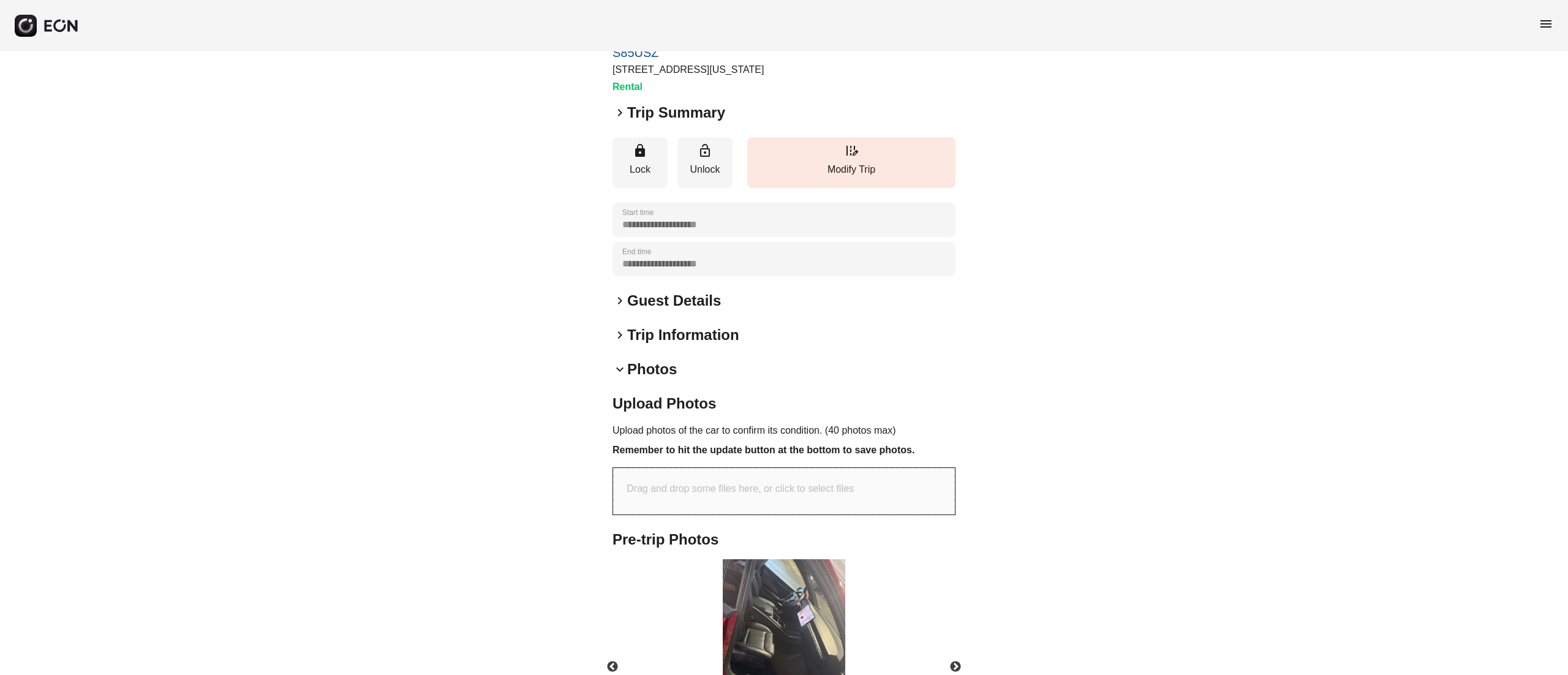
scroll to position [376, 0]
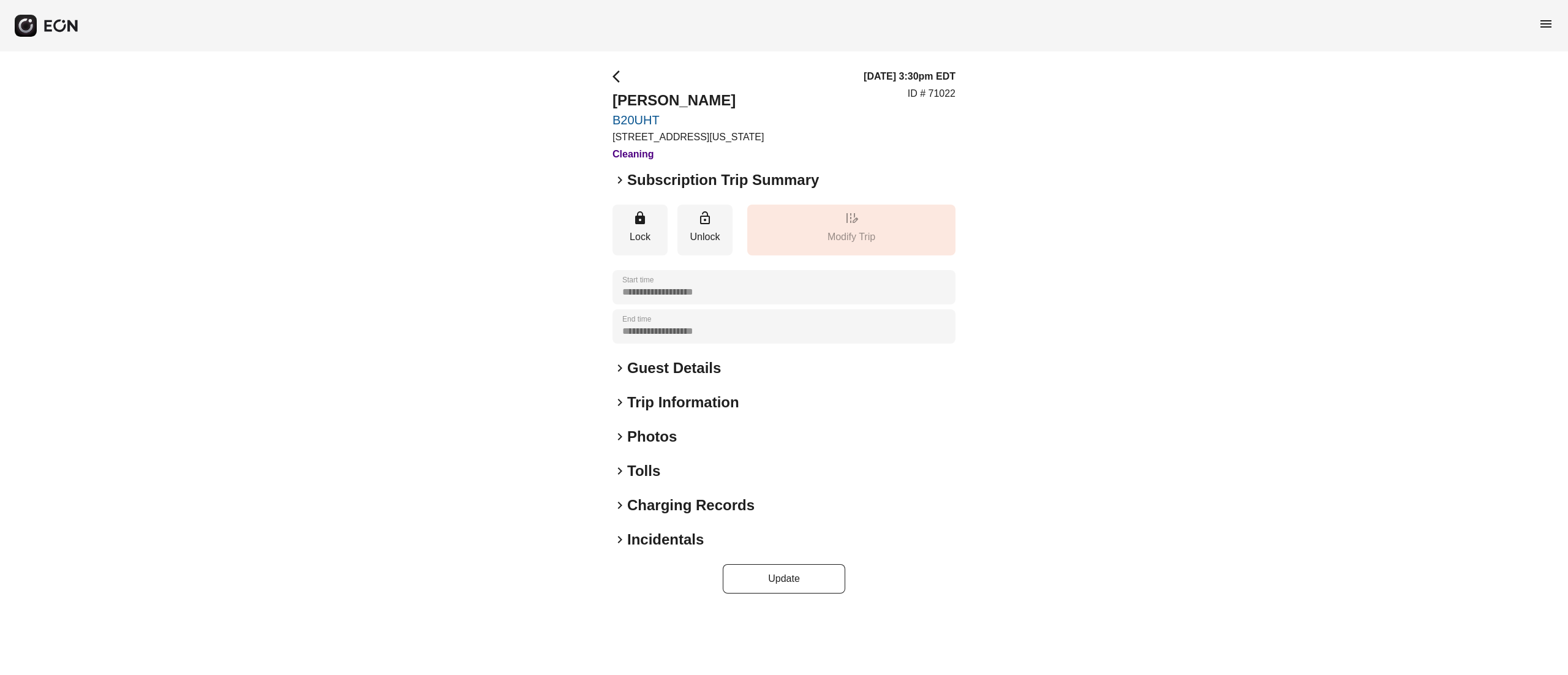
click at [674, 534] on h2 "Incidentals" at bounding box center [665, 539] width 76 height 20
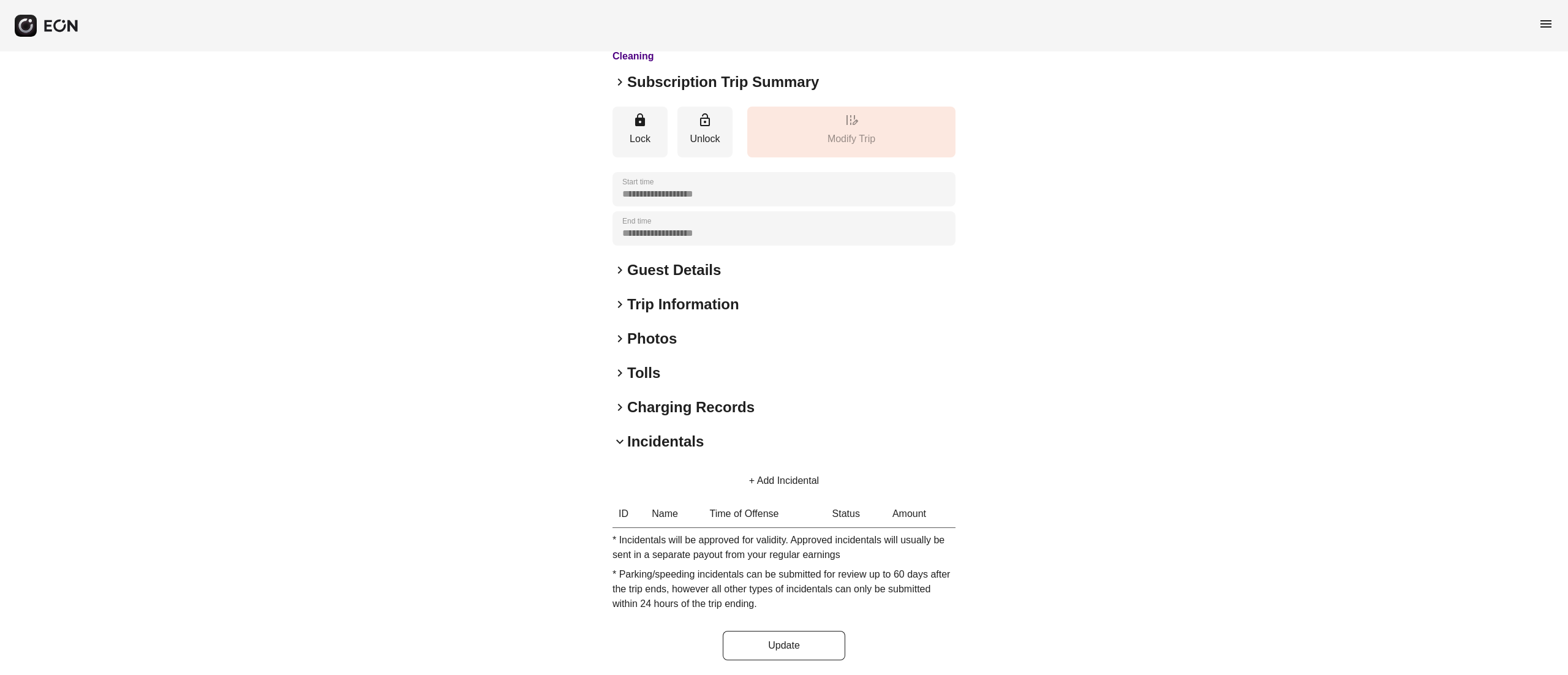
scroll to position [101, 0]
click at [789, 474] on button "+ Add Incidental" at bounding box center [784, 478] width 99 height 30
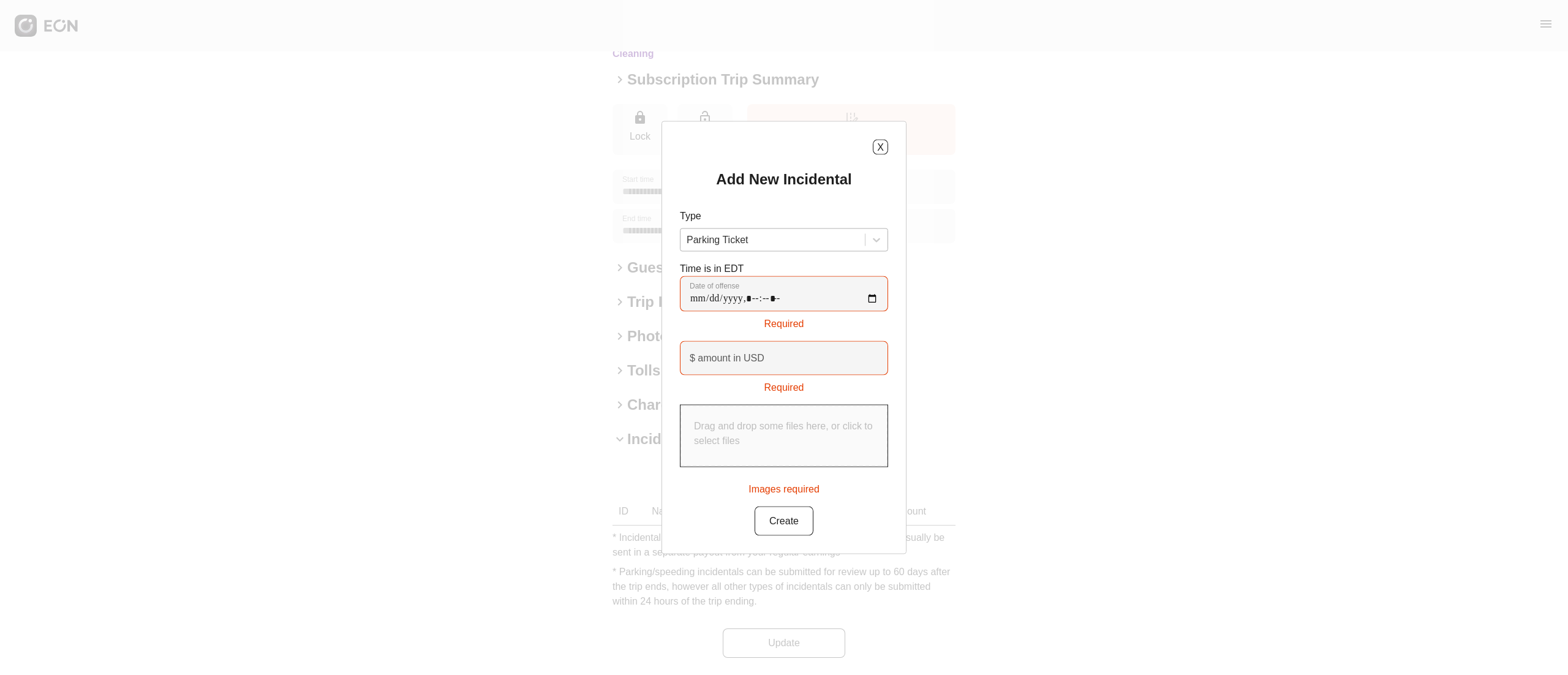
click at [781, 239] on div at bounding box center [773, 240] width 172 height 17
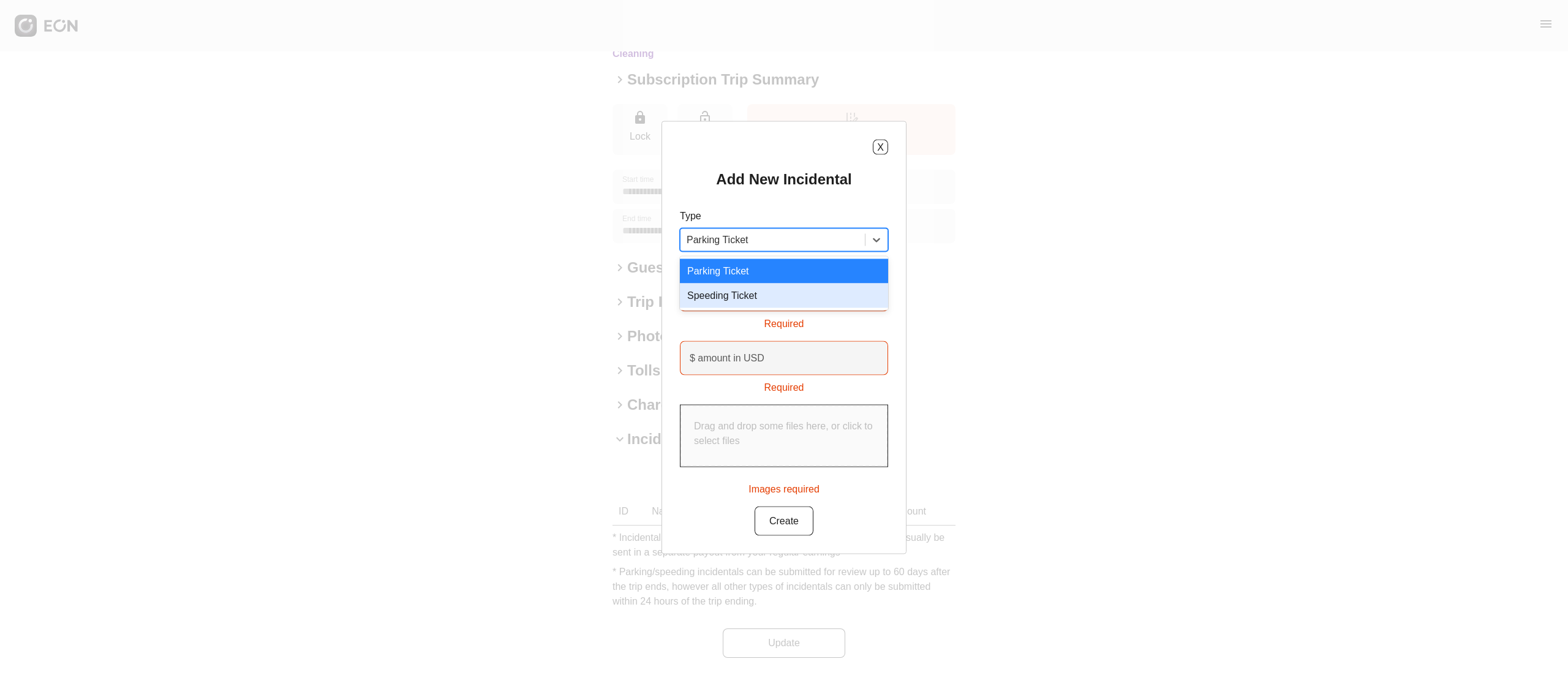
click at [971, 332] on div "X Add New Incidental Type 2 results available. Use Up and Down to choose option…" at bounding box center [784, 337] width 1568 height 675
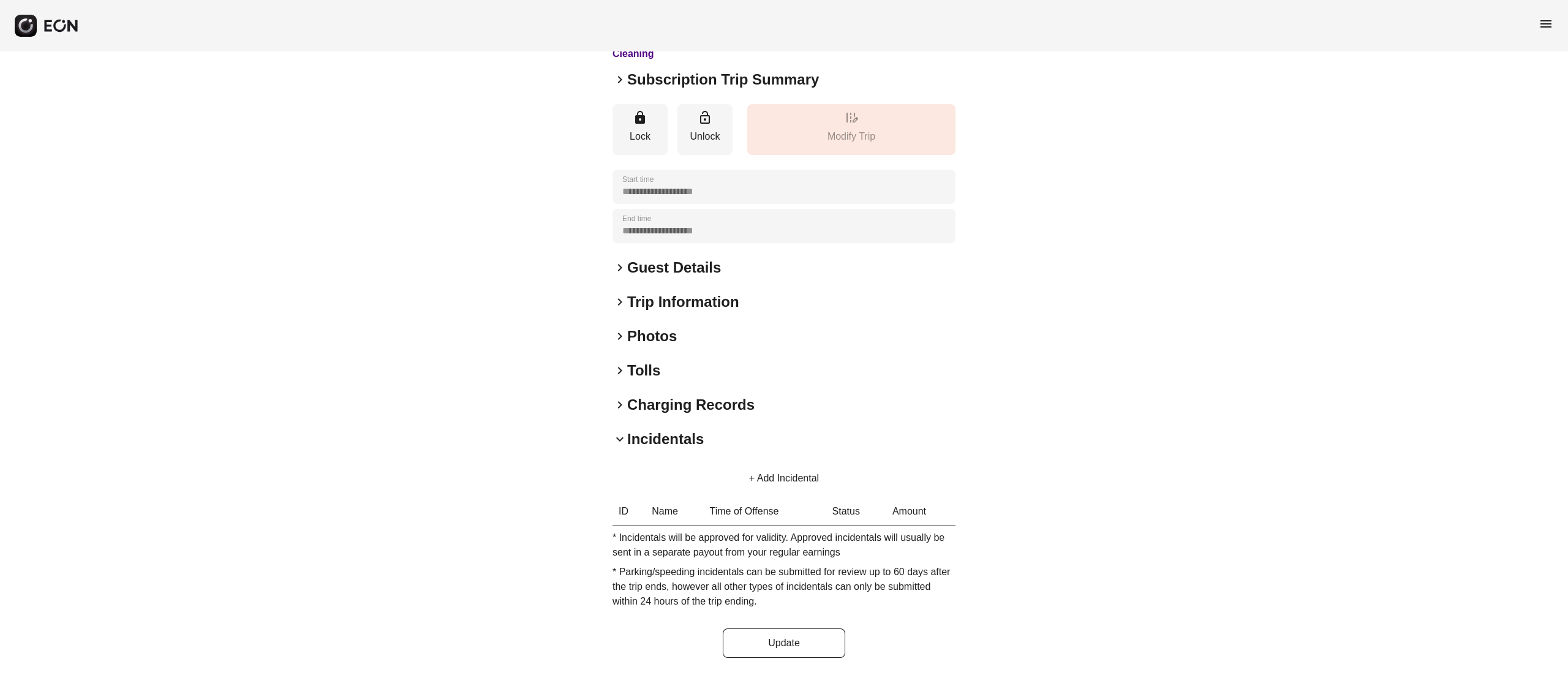
click at [808, 478] on button "+ Add Incidental" at bounding box center [784, 478] width 99 height 30
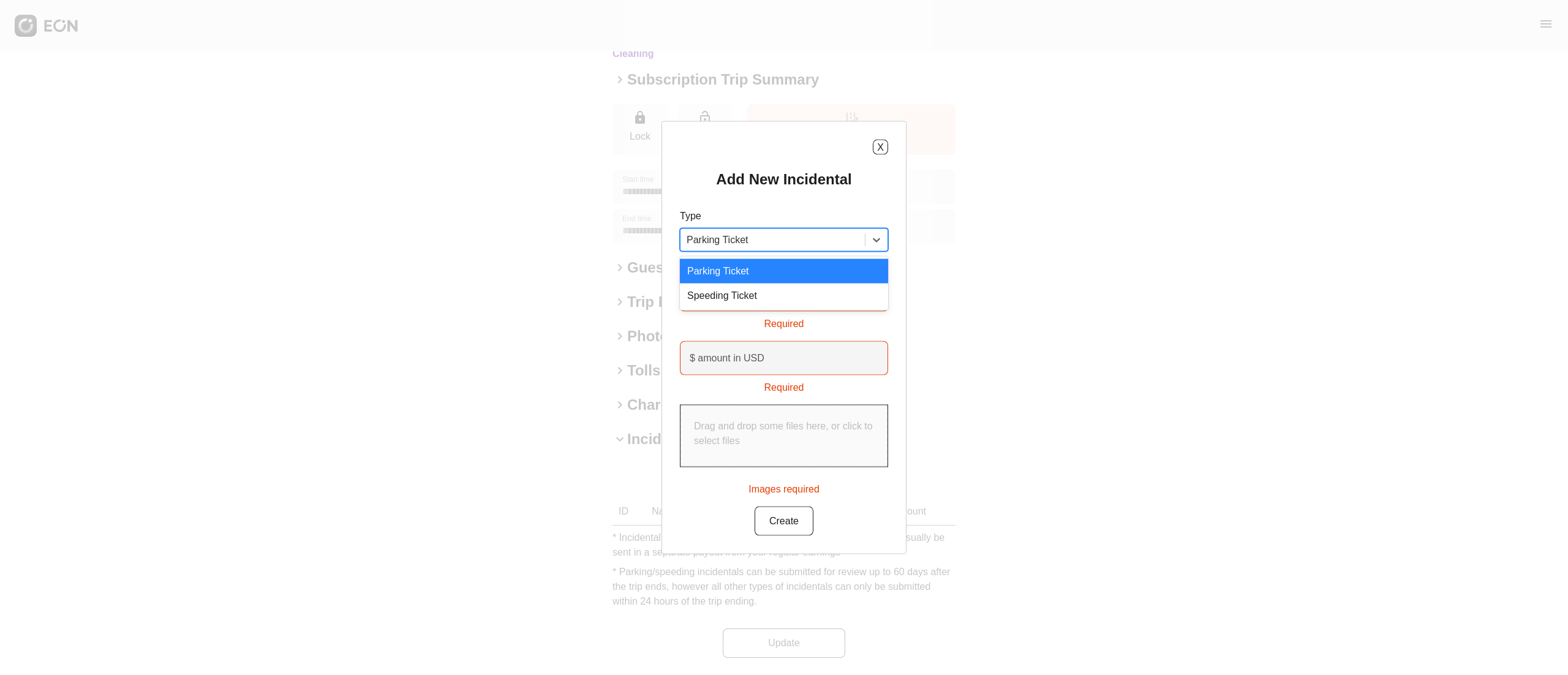
click at [807, 236] on div at bounding box center [773, 240] width 172 height 17
click at [1254, 245] on div "X Add New Incidental Type 2 results available. Use Up and Down to choose option…" at bounding box center [784, 337] width 1568 height 675
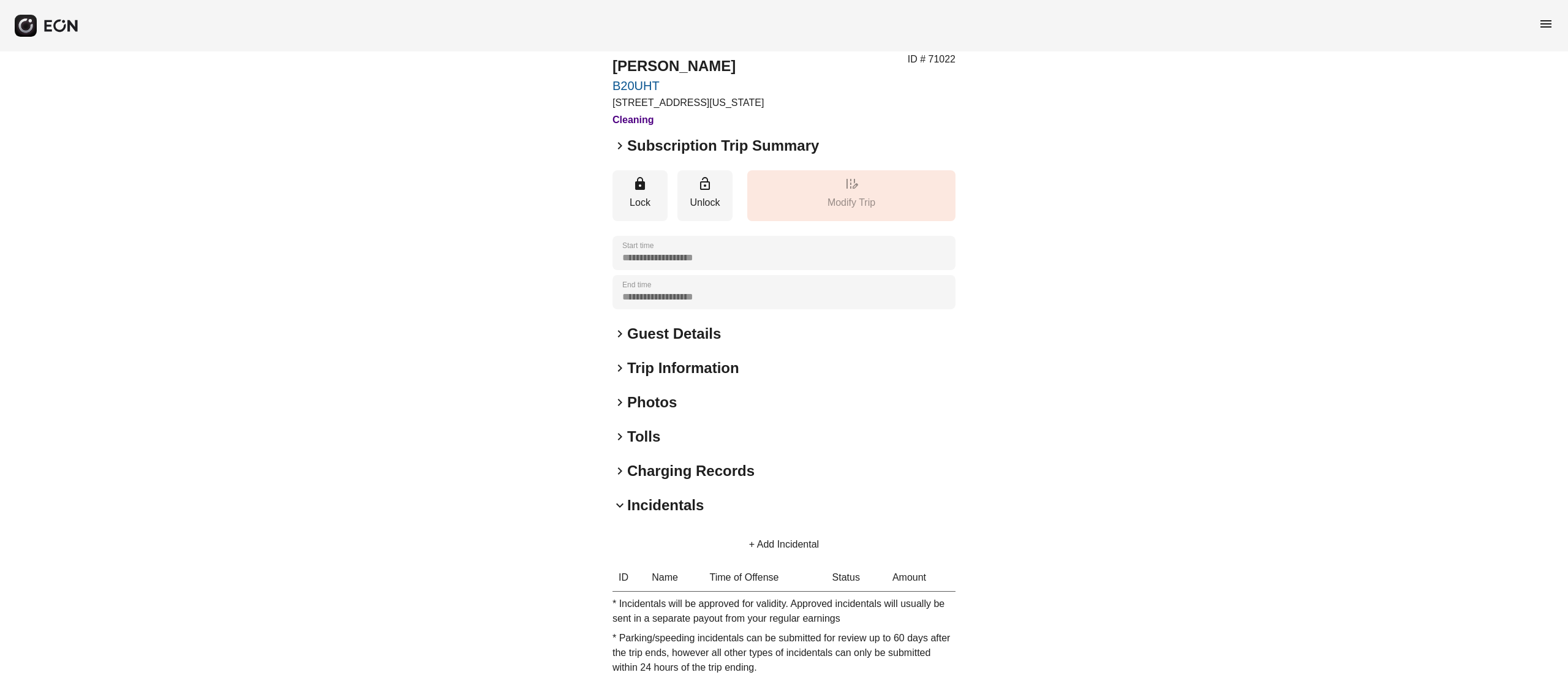
scroll to position [0, 0]
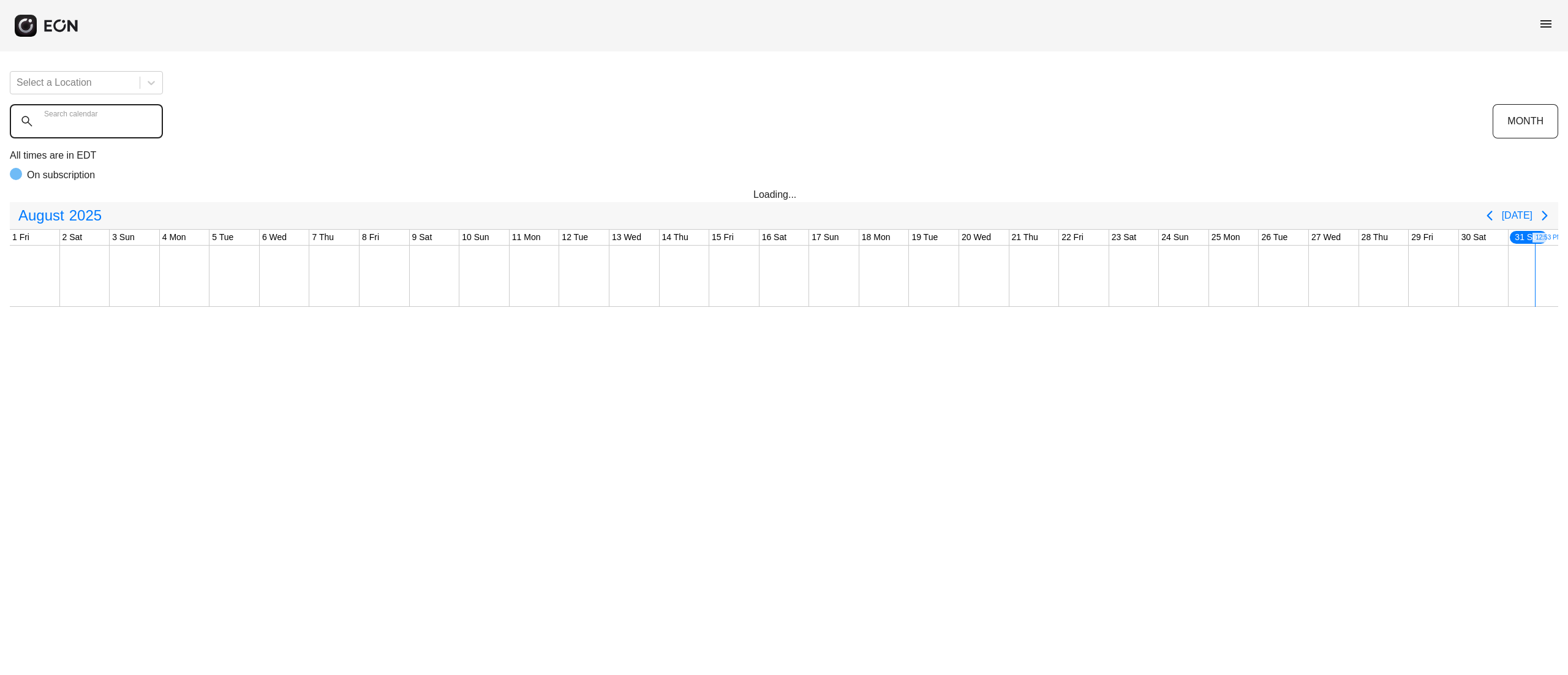
click at [107, 109] on calendar "Search calendar" at bounding box center [87, 121] width 153 height 34
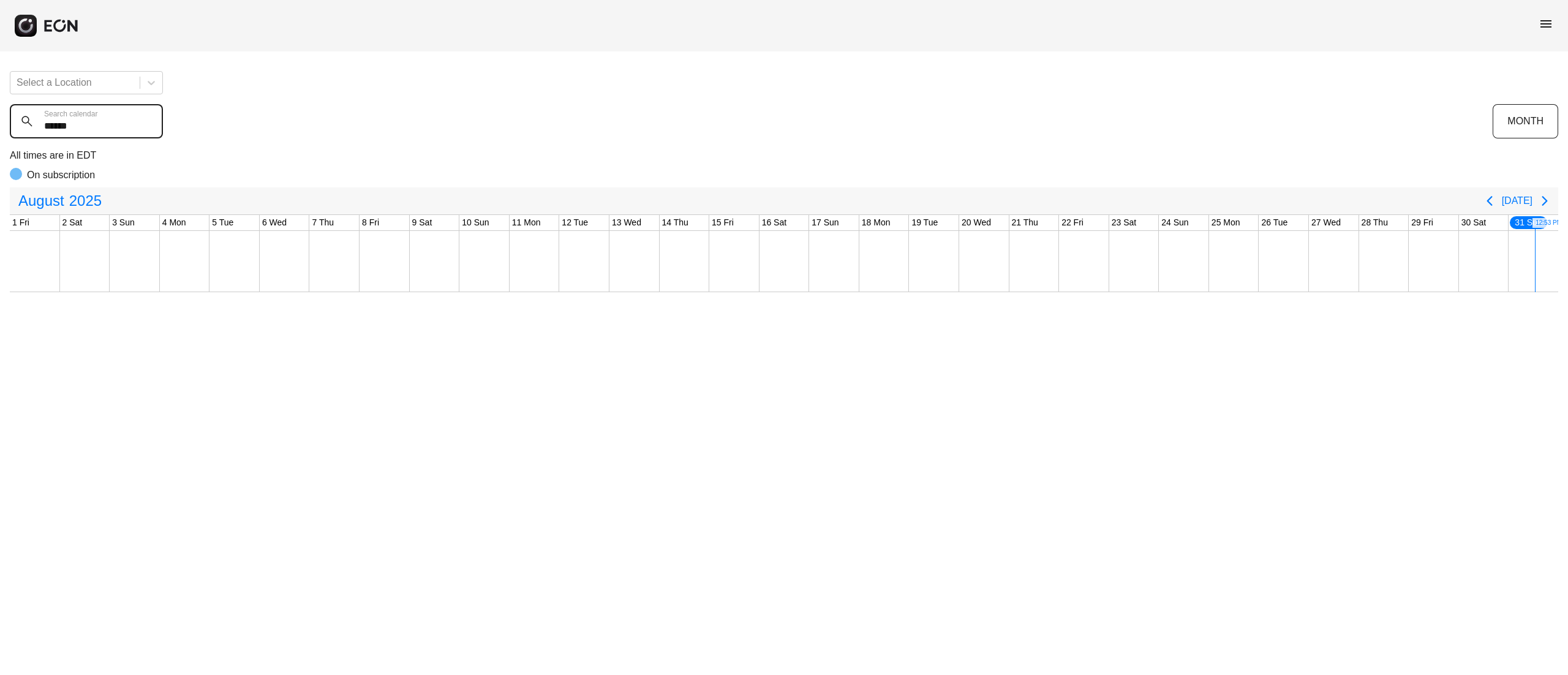
type calendar "******"
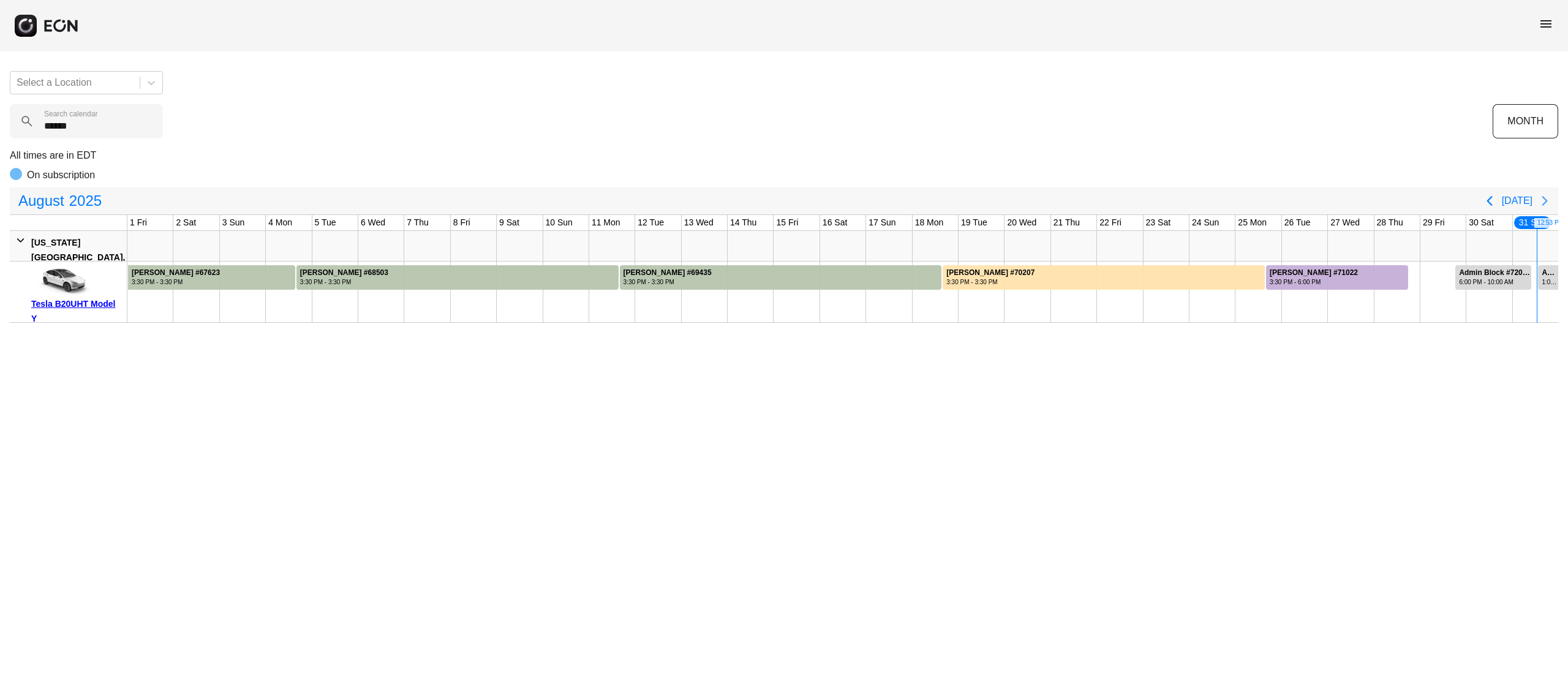
click at [1544, 203] on icon "Next page" at bounding box center [1545, 201] width 15 height 15
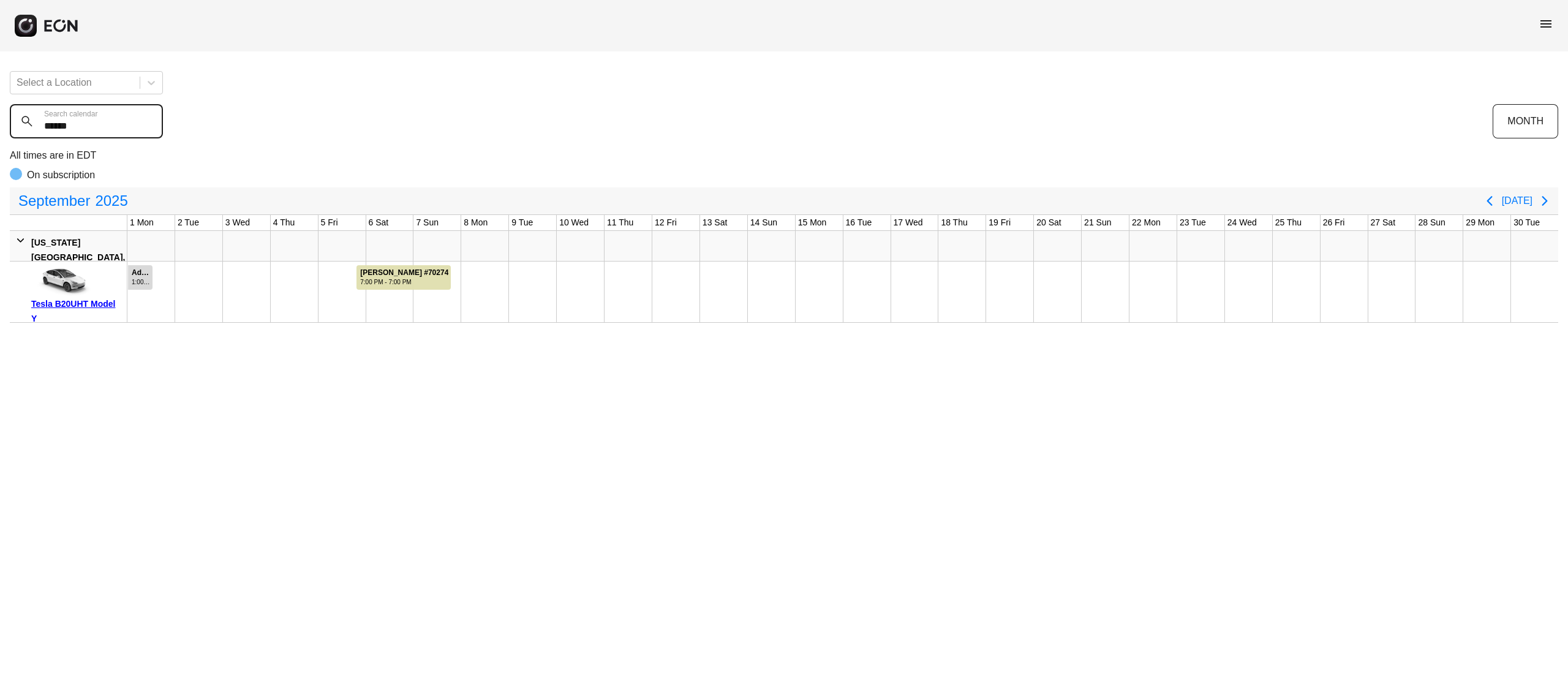
drag, startPoint x: 83, startPoint y: 122, endPoint x: 0, endPoint y: 122, distance: 83.0
click at [0, 122] on div "Select a Location ****** Search calendar MONTH All times are in EDT On subscrip…" at bounding box center [784, 192] width 1568 height 261
type calendar "******"
drag, startPoint x: 101, startPoint y: 132, endPoint x: 0, endPoint y: 137, distance: 101.1
click at [0, 137] on div "Select a Location ****** Search calendar MONTH All times are in EDT On subscrip…" at bounding box center [784, 192] width 1568 height 261
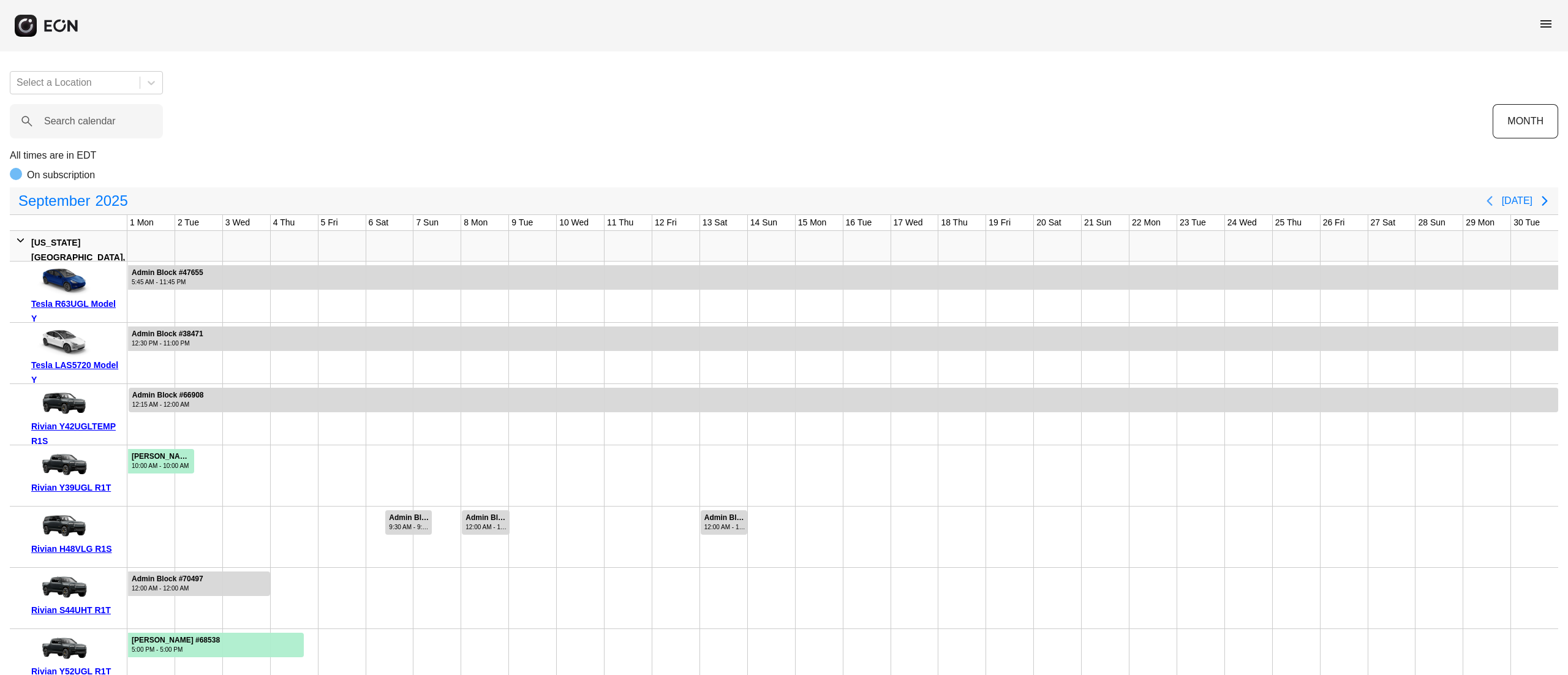
click at [1488, 205] on icon "Previous page" at bounding box center [1490, 201] width 15 height 15
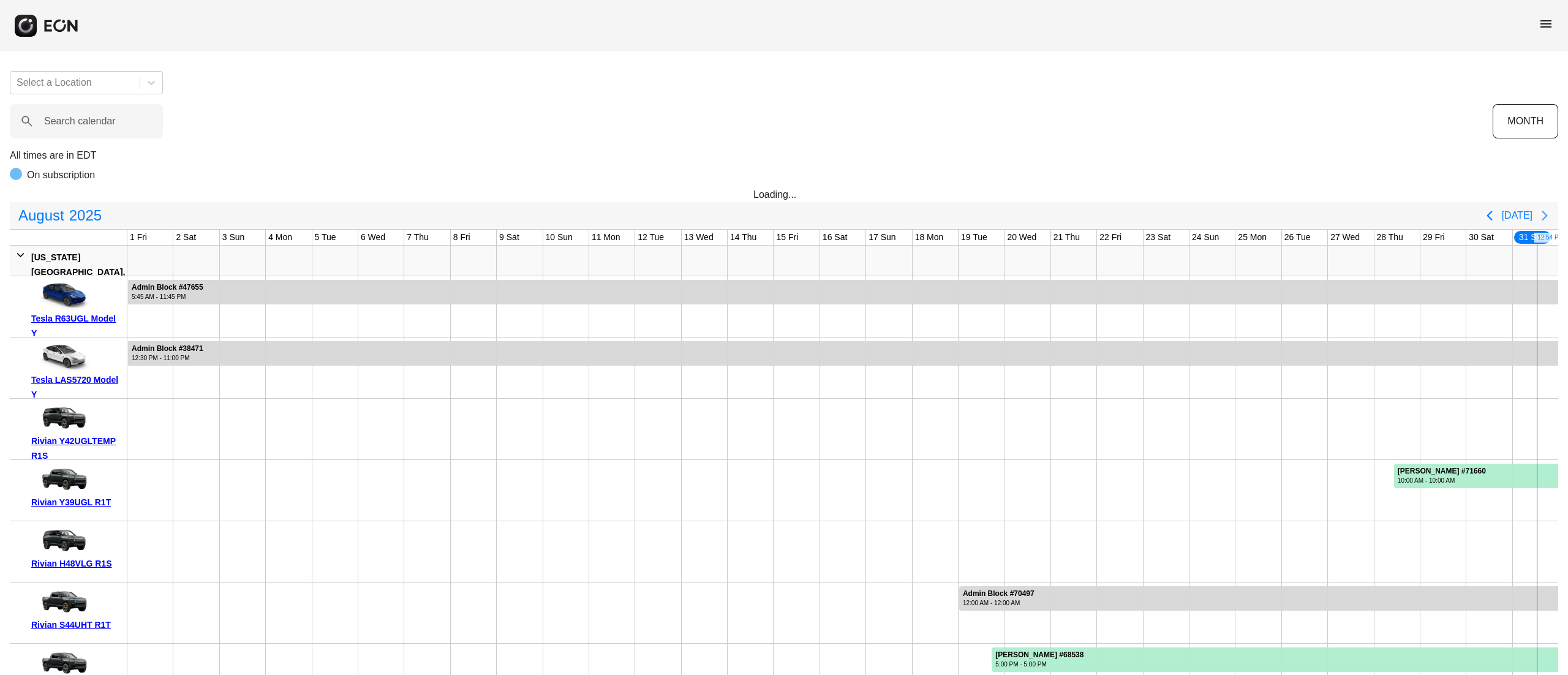
click at [1549, 205] on button "Next page" at bounding box center [1545, 216] width 24 height 24
click at [1544, 214] on icon "Next page" at bounding box center [1545, 216] width 15 height 15
